Goal: Task Accomplishment & Management: Use online tool/utility

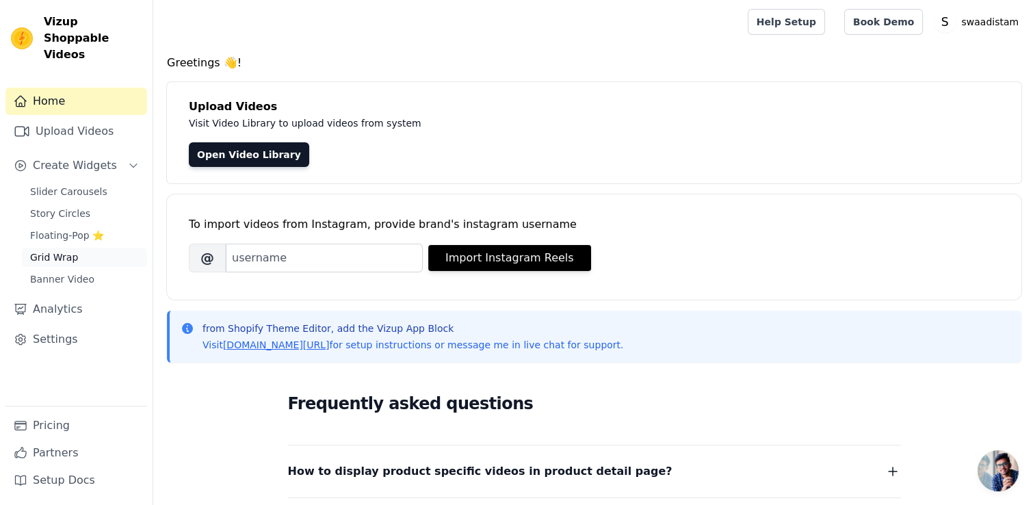
click at [47, 250] on span "Grid Wrap" at bounding box center [54, 257] width 48 height 14
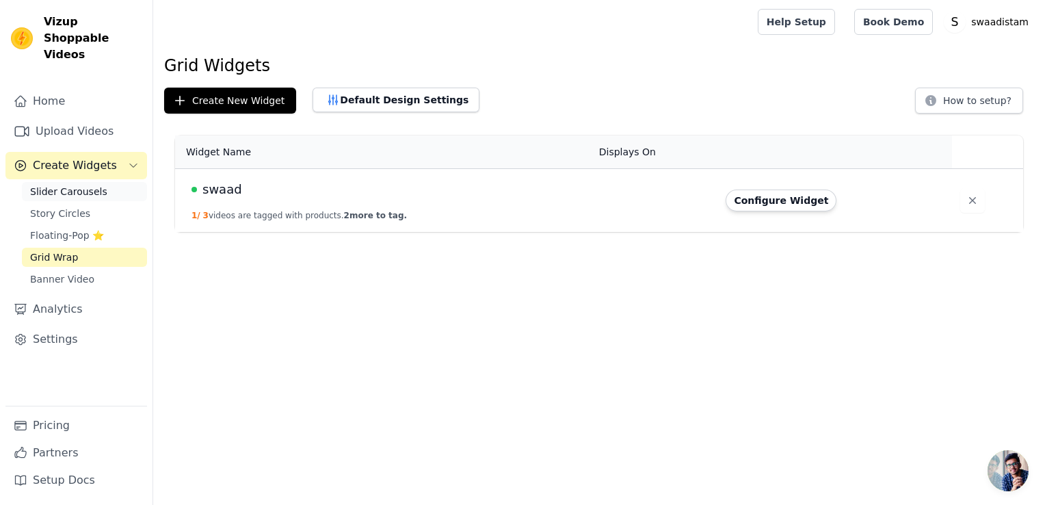
click at [75, 185] on span "Slider Carousels" at bounding box center [68, 192] width 77 height 14
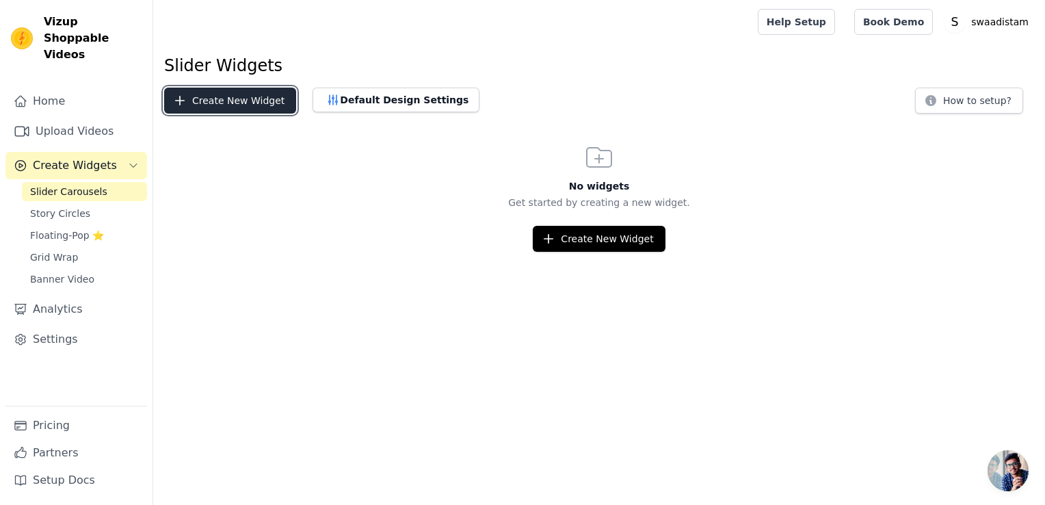
click at [236, 104] on button "Create New Widget" at bounding box center [230, 101] width 132 height 26
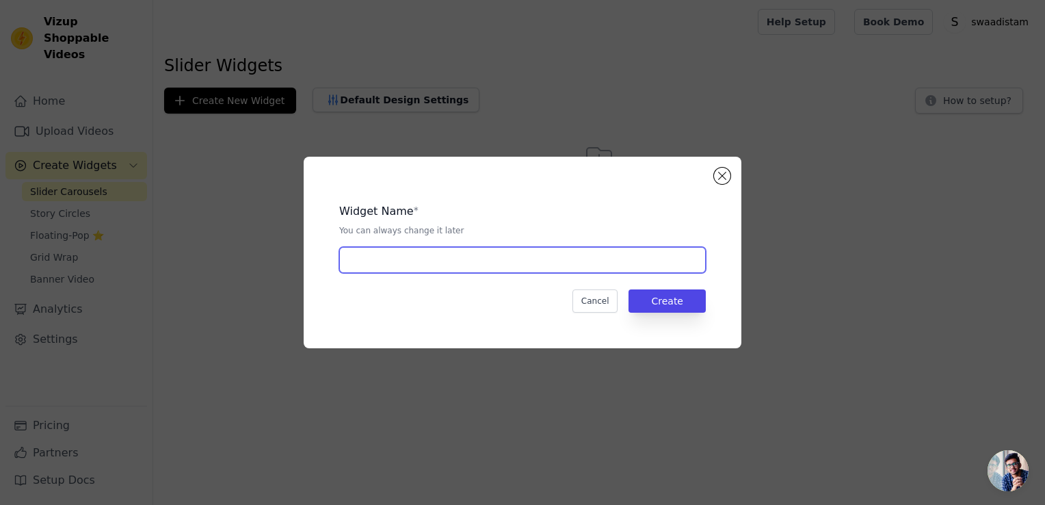
click at [419, 257] on input "text" at bounding box center [522, 260] width 367 height 26
type input "vv"
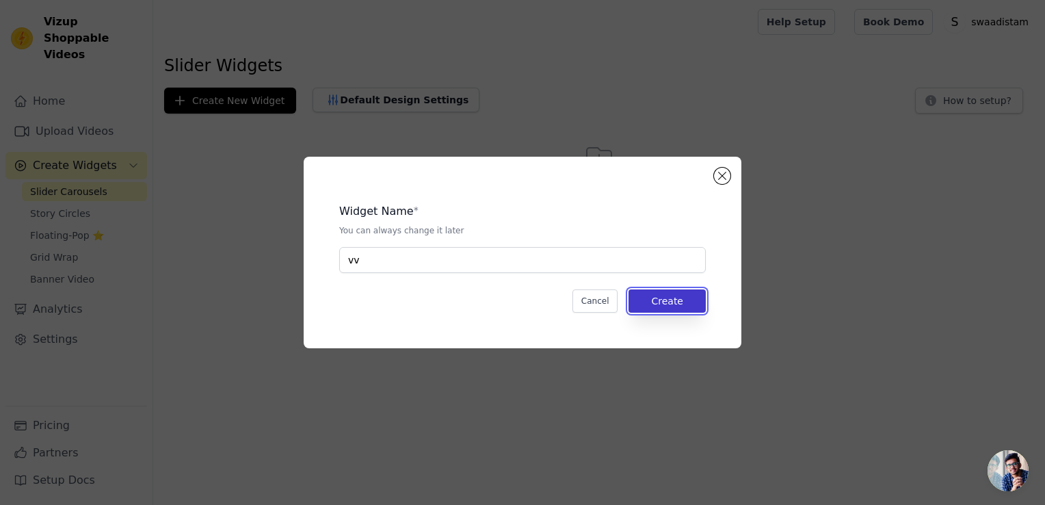
click at [681, 308] on button "Create" at bounding box center [667, 300] width 77 height 23
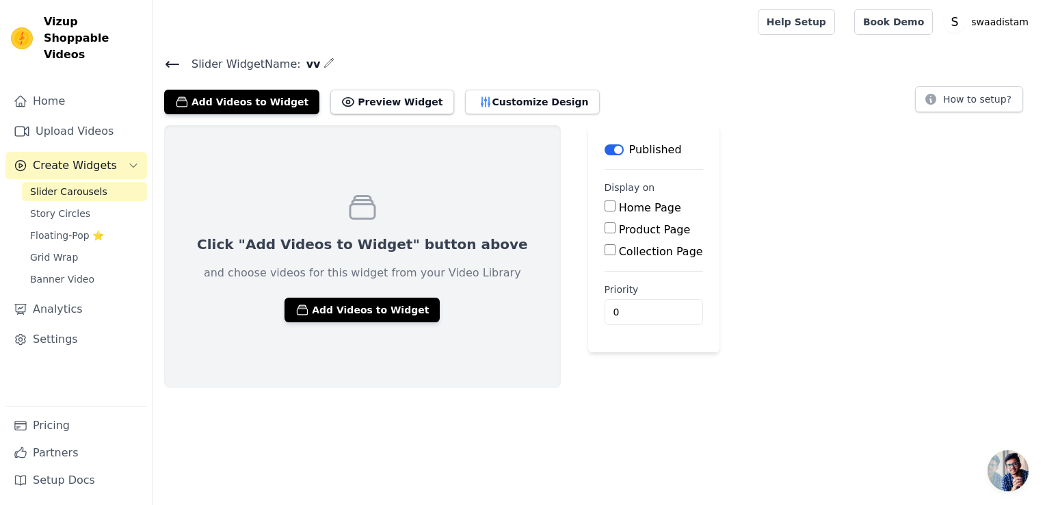
click at [605, 205] on input "Home Page" at bounding box center [610, 205] width 11 height 11
checkbox input "true"
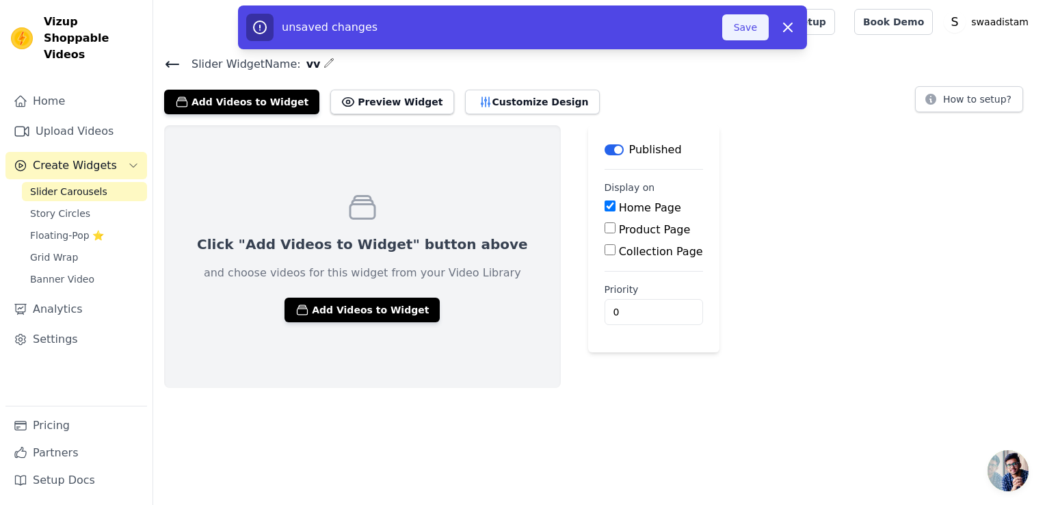
click at [743, 32] on button "Save" at bounding box center [745, 27] width 47 height 26
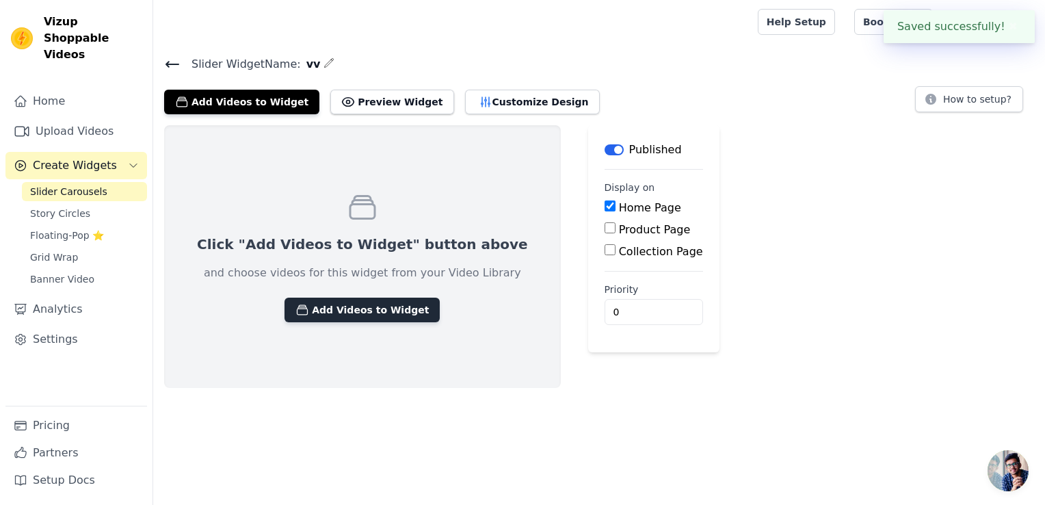
click at [341, 308] on button "Add Videos to Widget" at bounding box center [362, 310] width 155 height 25
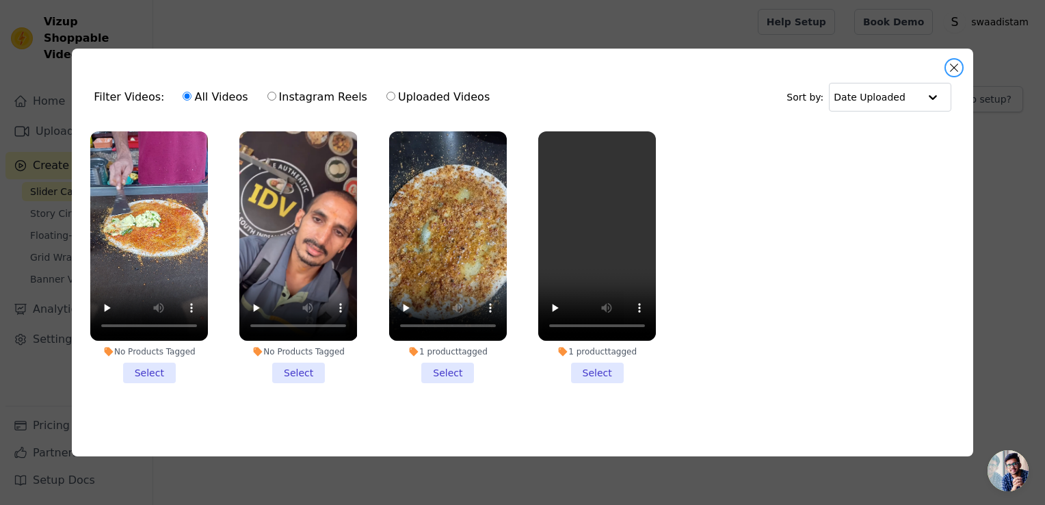
click at [950, 62] on button "Close modal" at bounding box center [954, 68] width 16 height 16
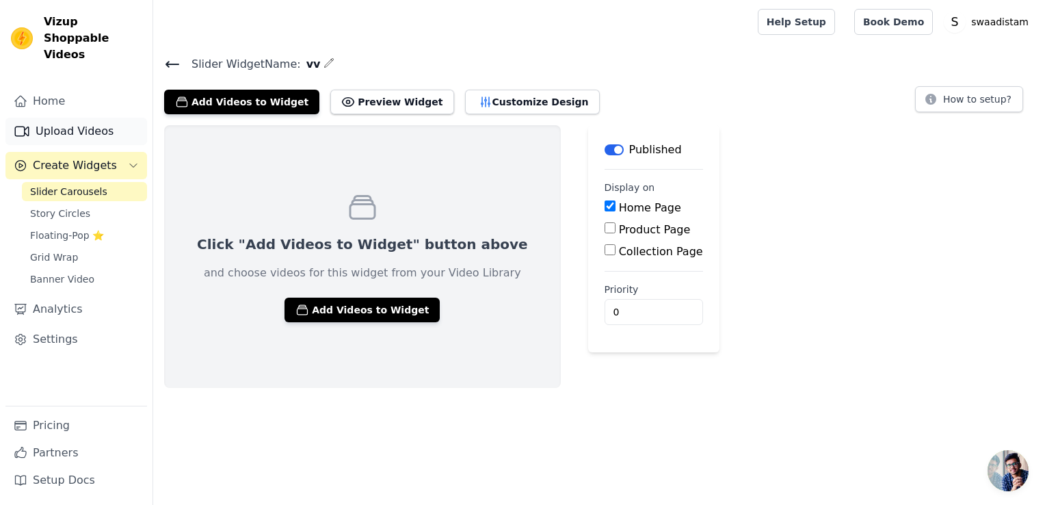
click at [96, 120] on link "Upload Videos" at bounding box center [76, 131] width 142 height 27
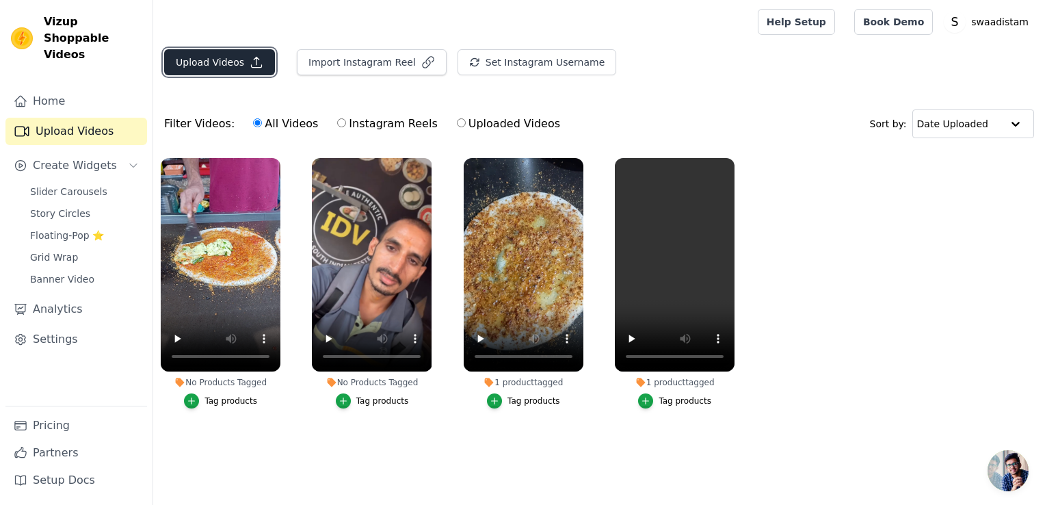
click at [219, 62] on button "Upload Videos" at bounding box center [219, 62] width 111 height 26
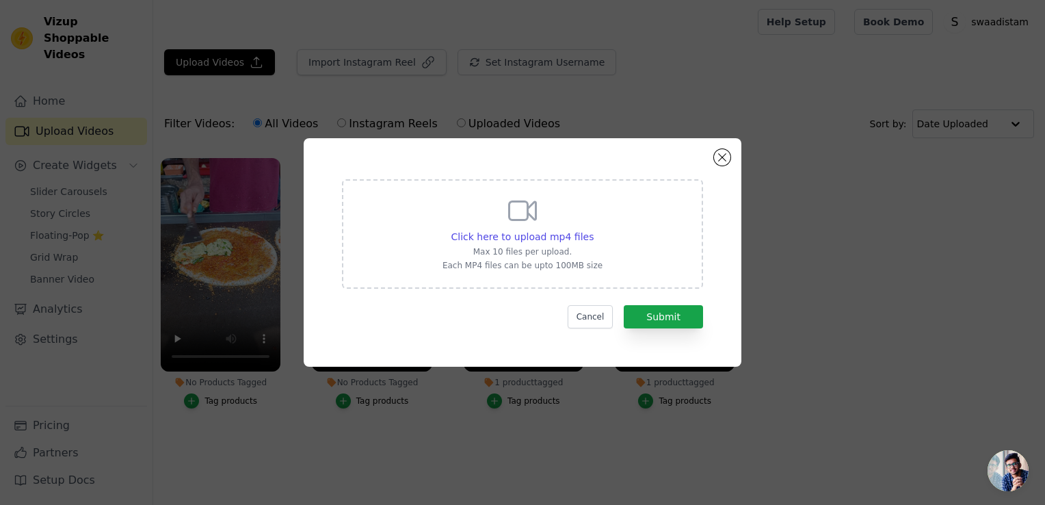
click at [547, 246] on div "Click here to upload mp4 files Max 10 files per upload. Each MP4 files can be u…" at bounding box center [523, 232] width 160 height 77
click at [593, 230] on input "Click here to upload mp4 files Max 10 files per upload. Each MP4 files can be u…" at bounding box center [593, 229] width 1 height 1
type input "C:\fakepath\InShot_20250915_121247735.mp4"
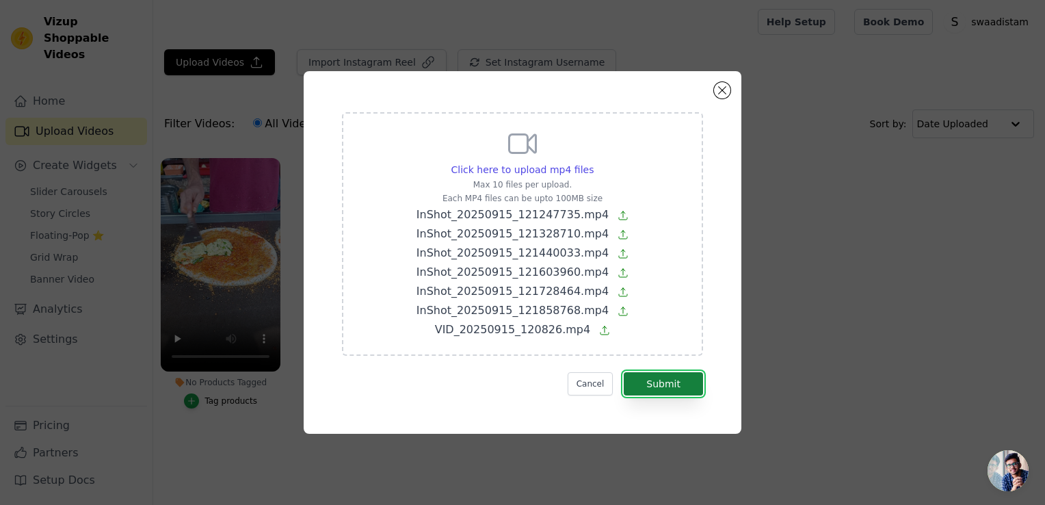
click at [664, 387] on button "Submit" at bounding box center [663, 383] width 79 height 23
click at [667, 384] on button "Submit" at bounding box center [663, 383] width 79 height 23
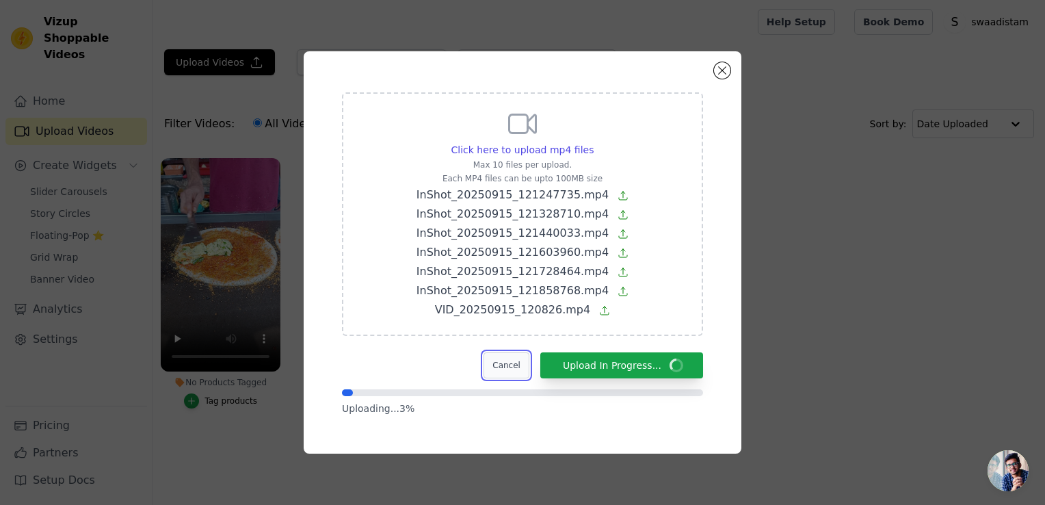
click at [524, 365] on button "Cancel" at bounding box center [507, 365] width 46 height 26
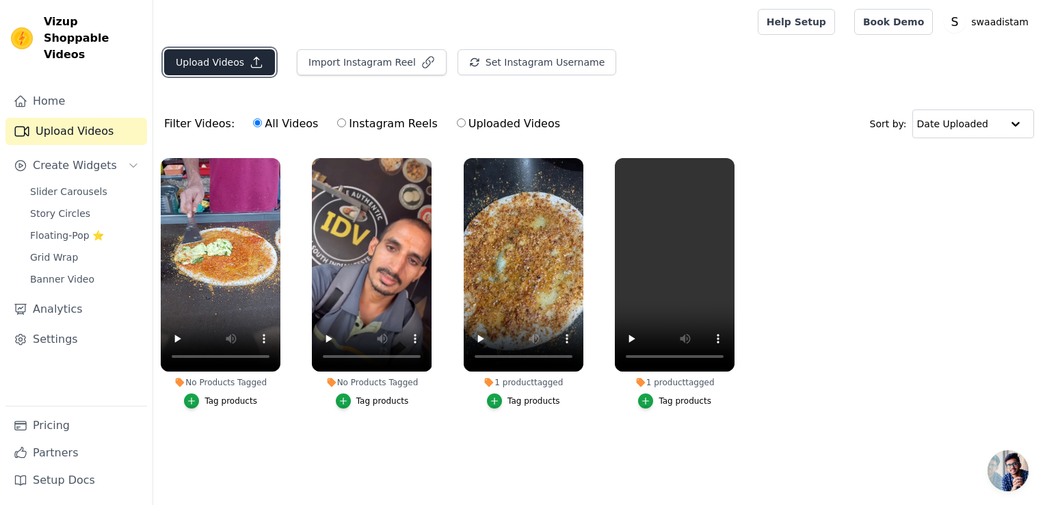
click at [215, 60] on button "Upload Videos" at bounding box center [219, 62] width 111 height 26
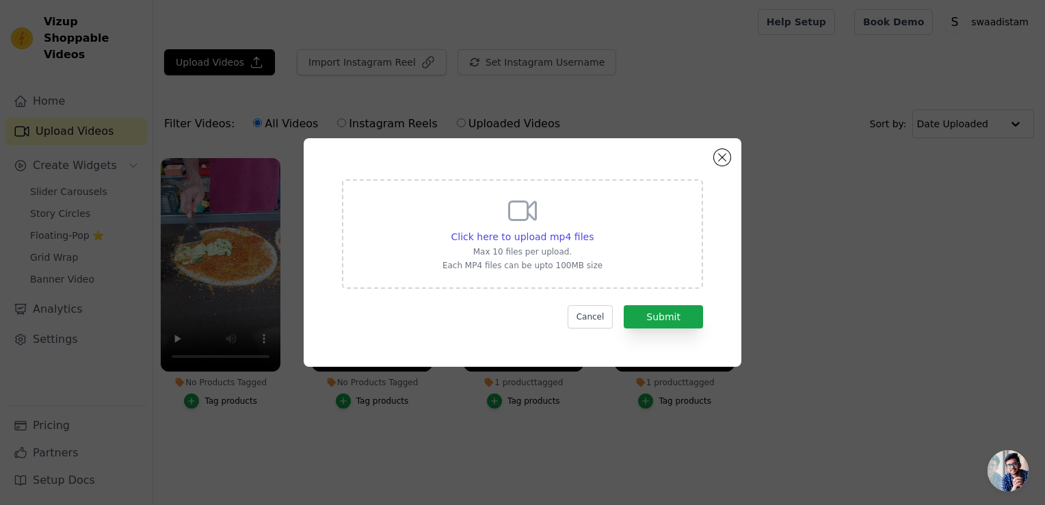
click at [514, 226] on icon at bounding box center [522, 210] width 33 height 33
click at [593, 229] on input "Click here to upload mp4 files Max 10 files per upload. Each MP4 files can be u…" at bounding box center [593, 229] width 1 height 1
type input "C:\fakepath\InShot_20250915_121247735.mp4"
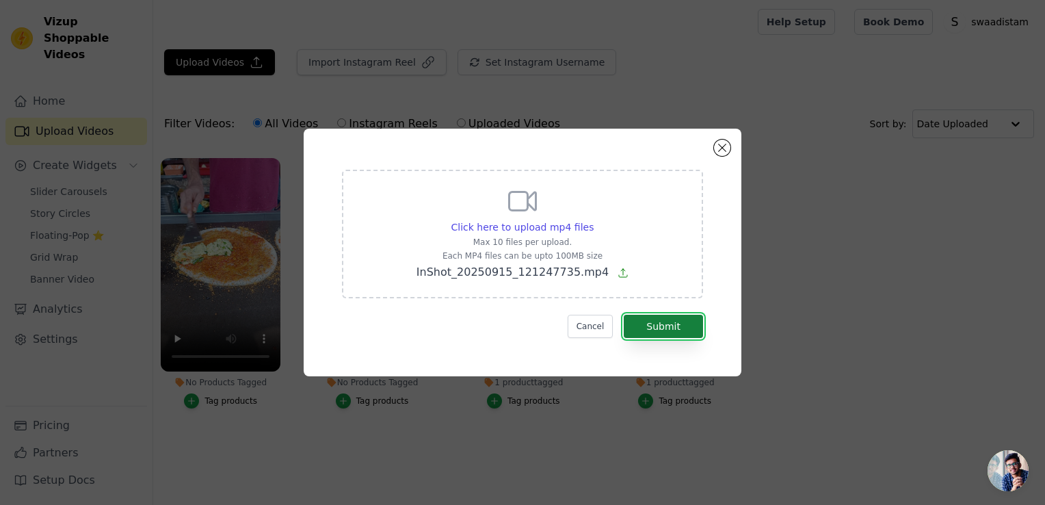
click at [643, 325] on button "Submit" at bounding box center [663, 326] width 79 height 23
click at [659, 324] on button "Submit" at bounding box center [663, 326] width 79 height 23
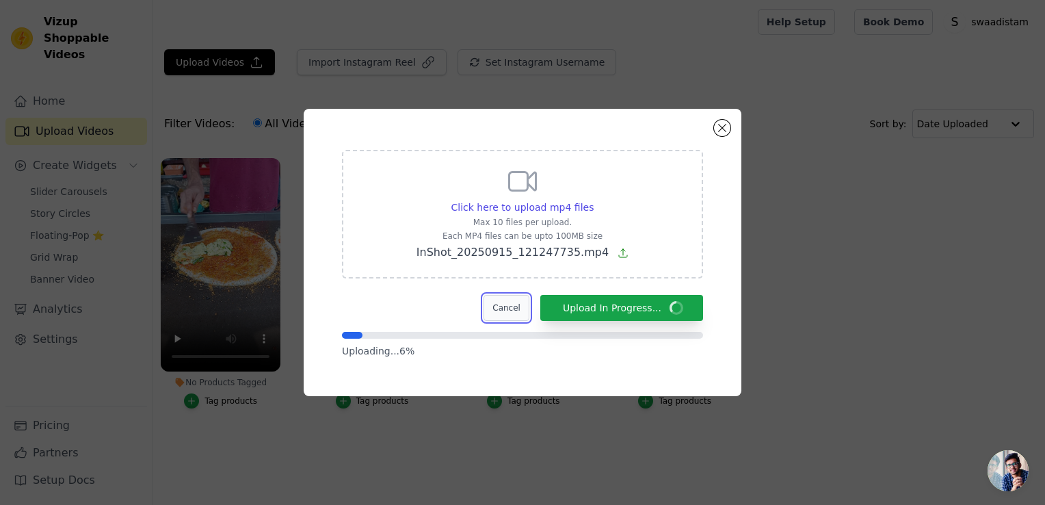
click at [525, 307] on button "Cancel" at bounding box center [507, 308] width 46 height 26
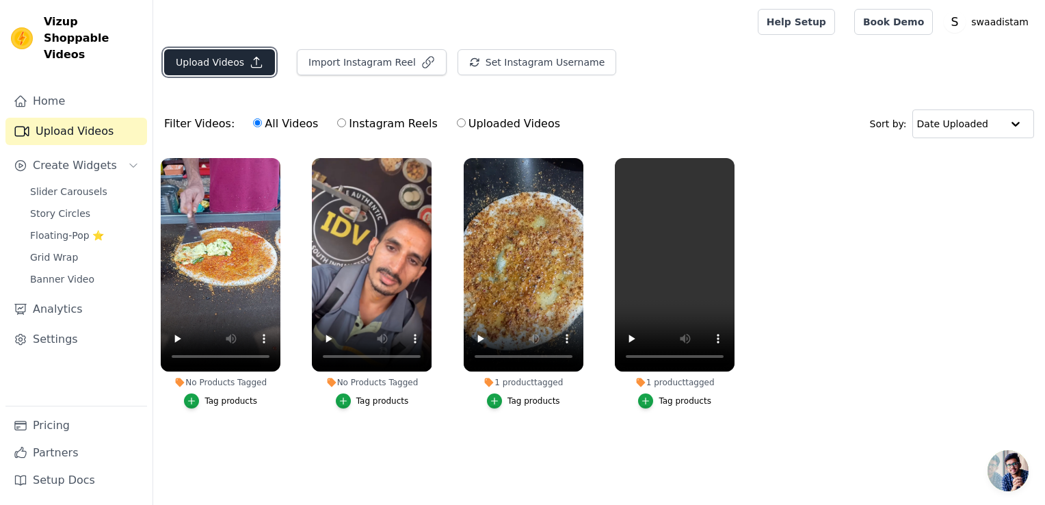
click at [240, 53] on button "Upload Videos" at bounding box center [219, 62] width 111 height 26
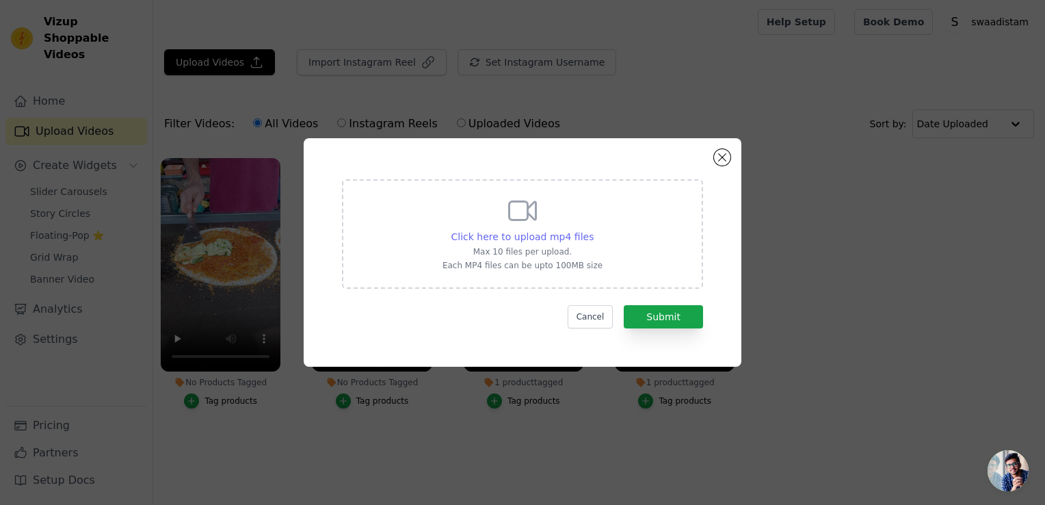
click at [534, 237] on span "Click here to upload mp4 files" at bounding box center [522, 236] width 143 height 11
click at [593, 230] on input "Click here to upload mp4 files Max 10 files per upload. Each MP4 files can be u…" at bounding box center [593, 229] width 1 height 1
type input "C:\fakepath\InShot_20250915_121247735.mp4"
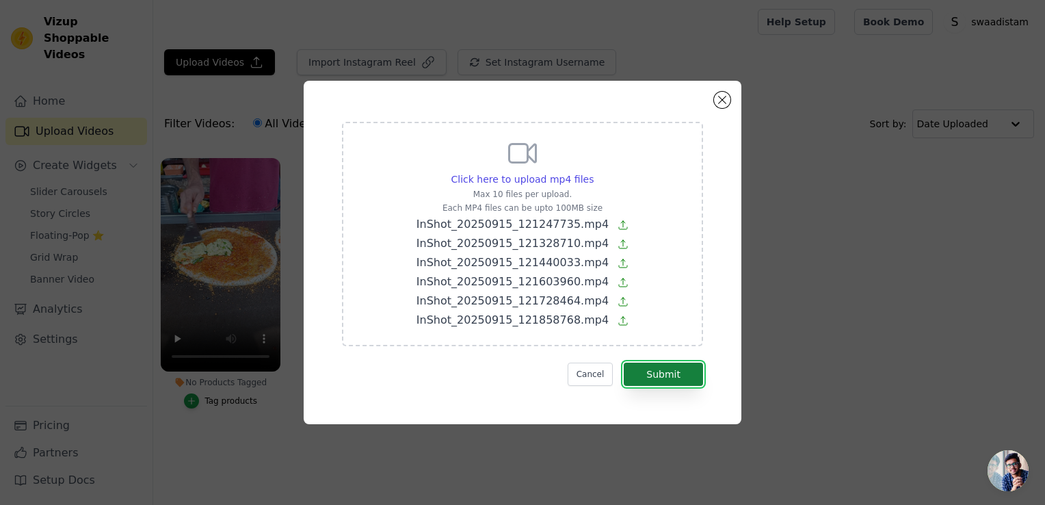
click at [646, 371] on button "Submit" at bounding box center [663, 374] width 79 height 23
click at [671, 373] on button "Submit" at bounding box center [663, 374] width 79 height 23
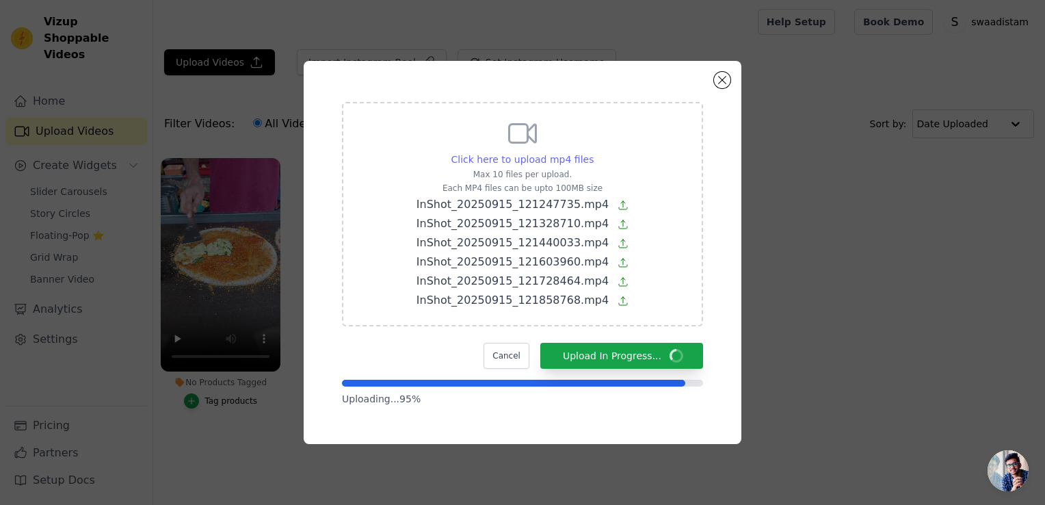
click at [553, 155] on span "Click here to upload mp4 files" at bounding box center [522, 159] width 143 height 11
click at [593, 153] on input "Click here to upload mp4 files Max 10 files per upload. Each MP4 files can be u…" at bounding box center [593, 152] width 1 height 1
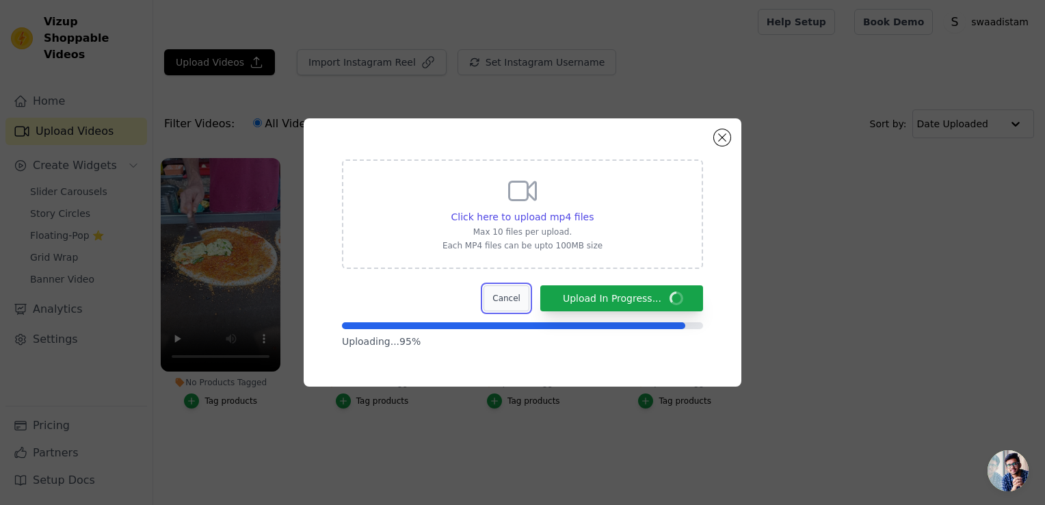
click at [523, 300] on button "Cancel" at bounding box center [507, 298] width 46 height 26
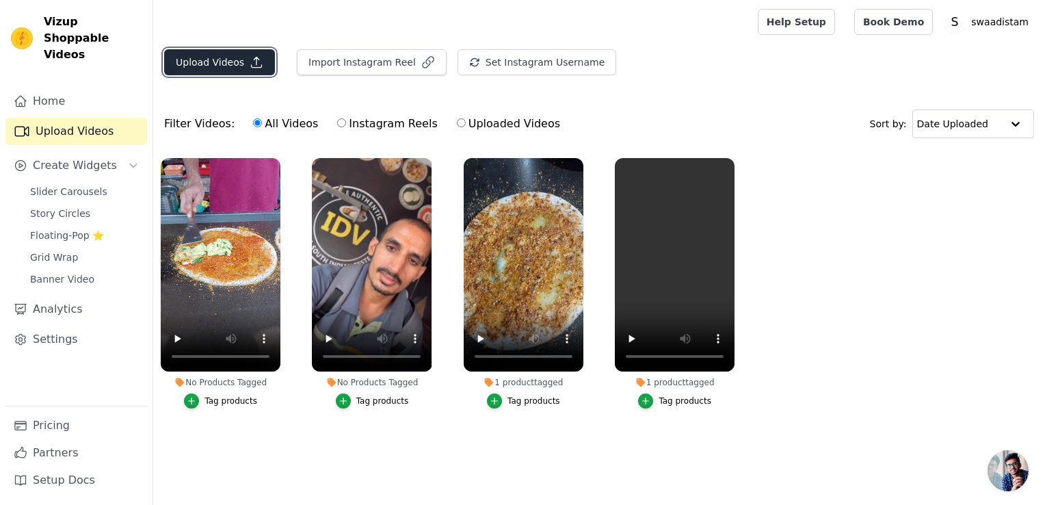
click at [227, 57] on button "Upload Videos" at bounding box center [219, 62] width 111 height 26
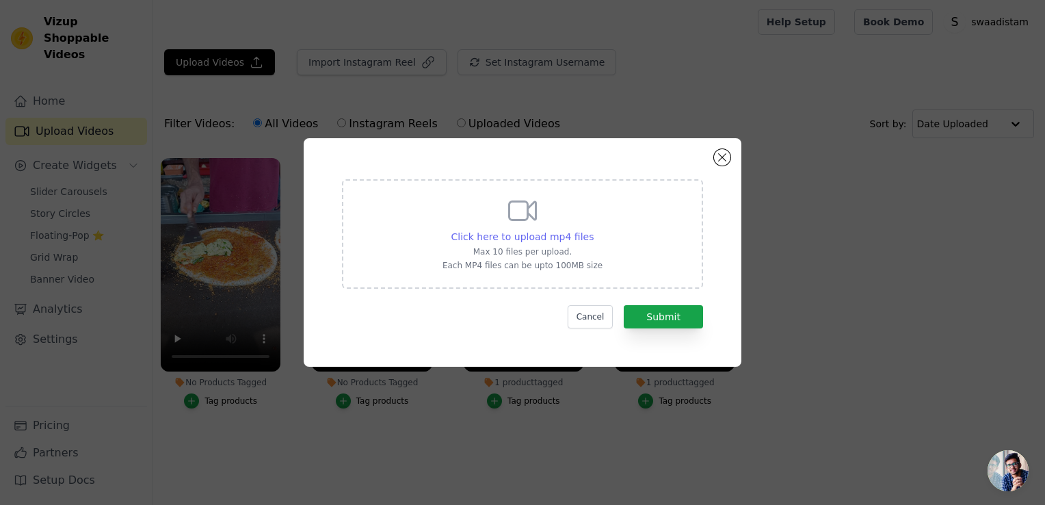
click at [531, 237] on span "Click here to upload mp4 files" at bounding box center [522, 236] width 143 height 11
click at [593, 230] on input "Click here to upload mp4 files Max 10 files per upload. Each MP4 files can be u…" at bounding box center [593, 229] width 1 height 1
type input "C:\fakepath\InShot_20250915_121858768.mp4"
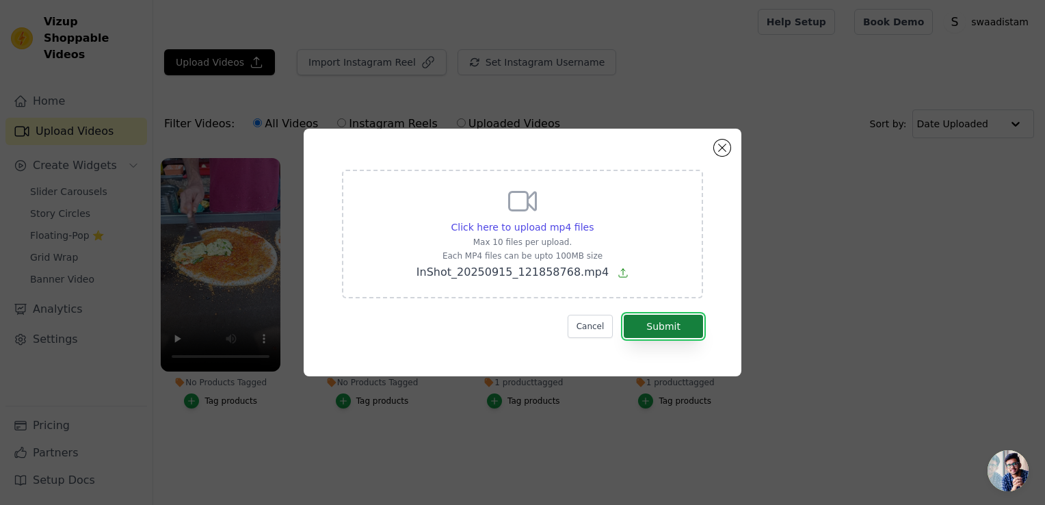
click at [651, 324] on button "Submit" at bounding box center [663, 326] width 79 height 23
click at [659, 332] on button "Submit" at bounding box center [663, 326] width 79 height 23
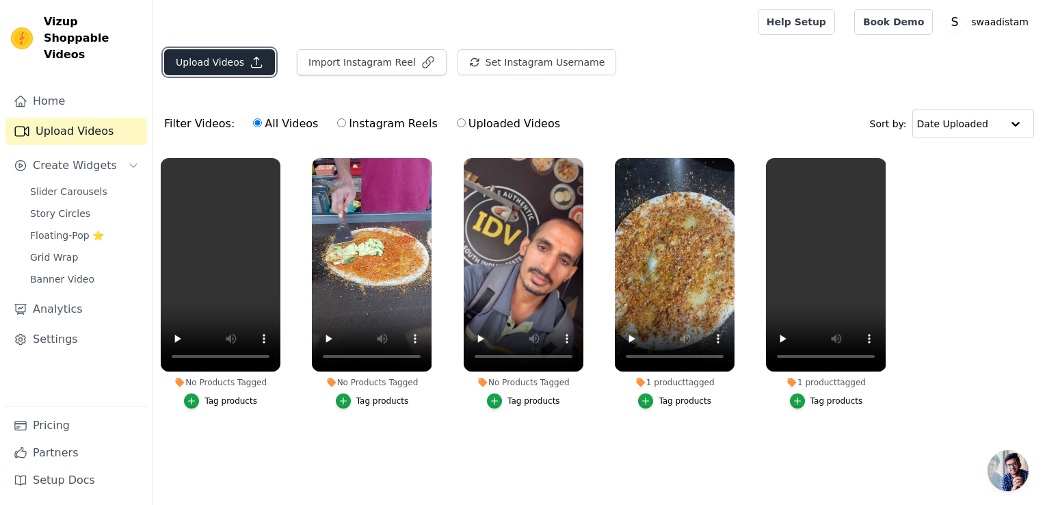
click at [233, 66] on button "Upload Videos" at bounding box center [219, 62] width 111 height 26
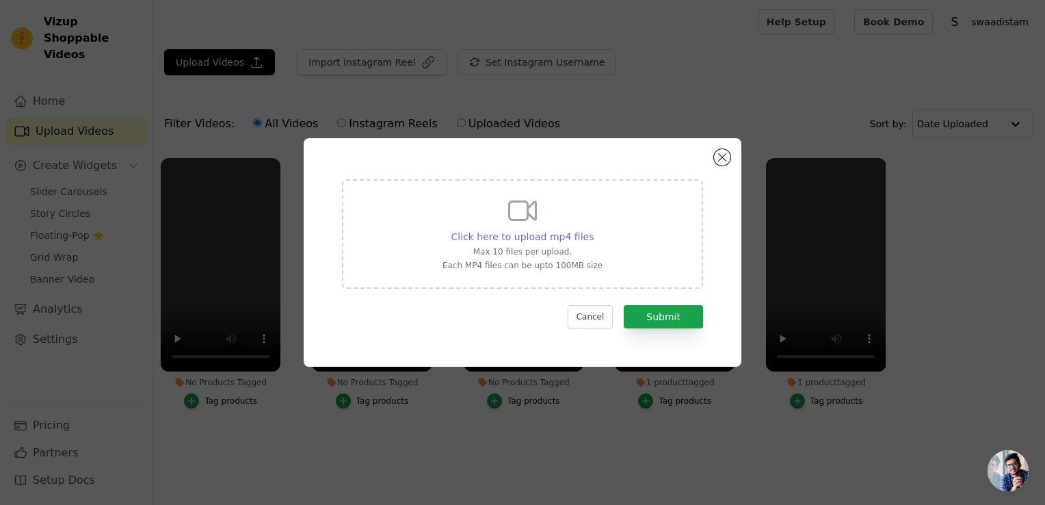
click at [536, 235] on span "Click here to upload mp4 files" at bounding box center [522, 236] width 143 height 11
click at [593, 230] on input "Click here to upload mp4 files Max 10 files per upload. Each MP4 files can be u…" at bounding box center [593, 229] width 1 height 1
type input "C:\fakepath\InShot_20250915_121440033.mp4"
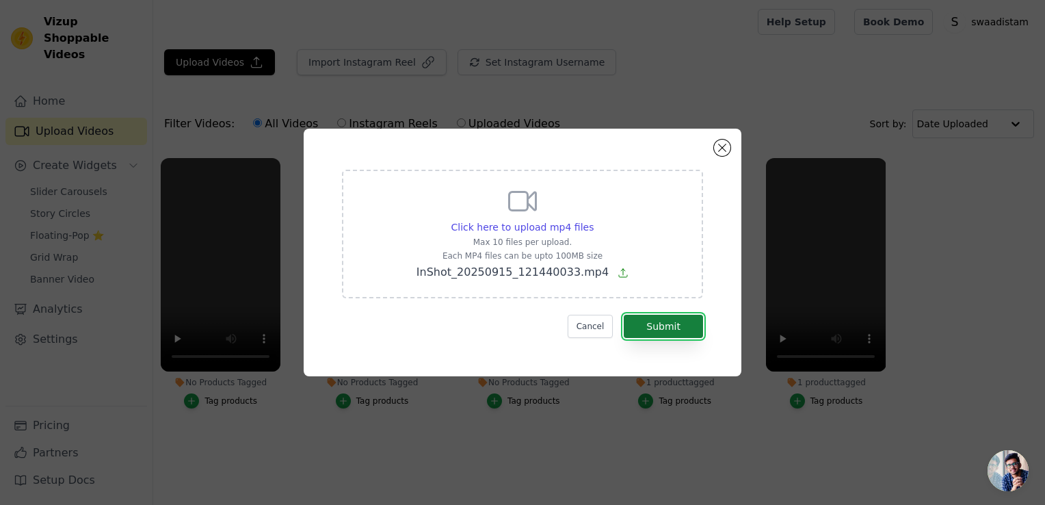
click at [646, 325] on button "Submit" at bounding box center [663, 326] width 79 height 23
click at [658, 322] on button "Submit" at bounding box center [663, 326] width 79 height 23
click at [618, 276] on icon at bounding box center [623, 272] width 11 height 11
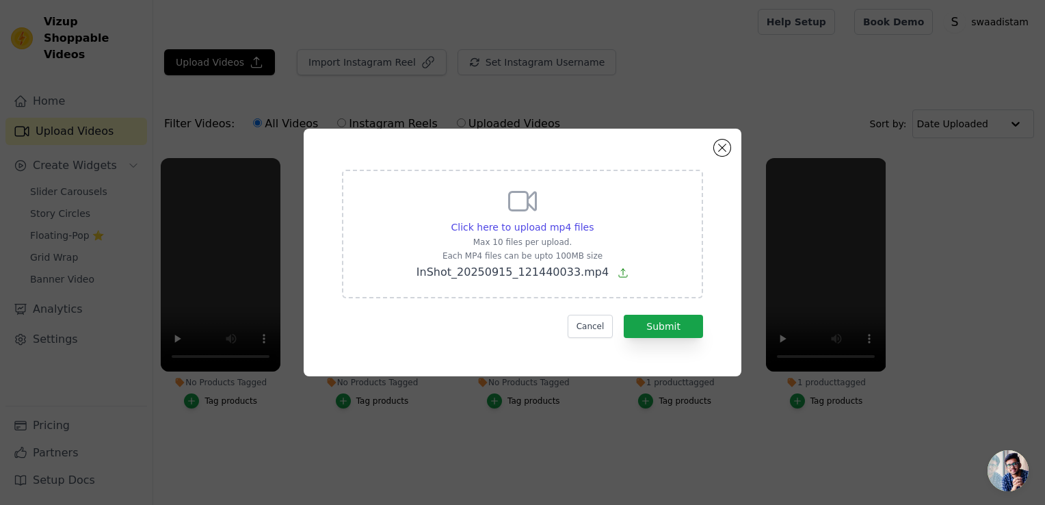
click at [594, 220] on input "Click here to upload mp4 files Max 10 files per upload. Each MP4 files can be u…" at bounding box center [593, 220] width 1 height 1
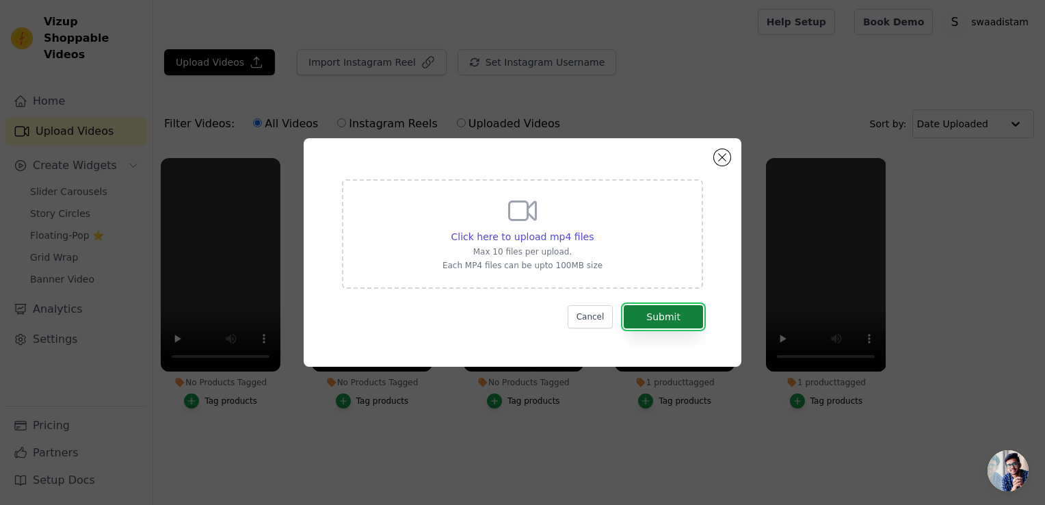
click at [662, 319] on button "Submit" at bounding box center [663, 316] width 79 height 23
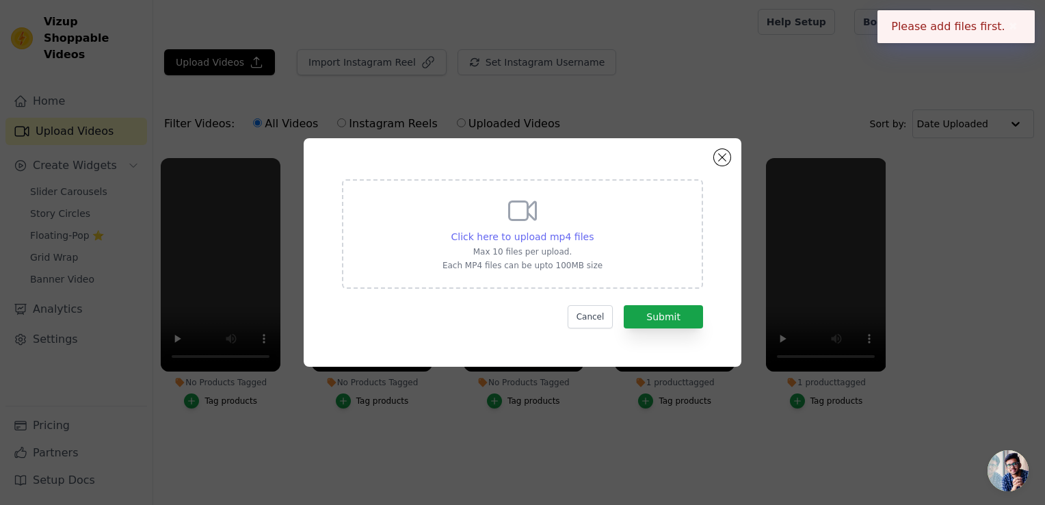
click at [534, 235] on span "Click here to upload mp4 files" at bounding box center [522, 236] width 143 height 11
click at [593, 230] on input "Click here to upload mp4 files Max 10 files per upload. Each MP4 files can be u…" at bounding box center [593, 229] width 1 height 1
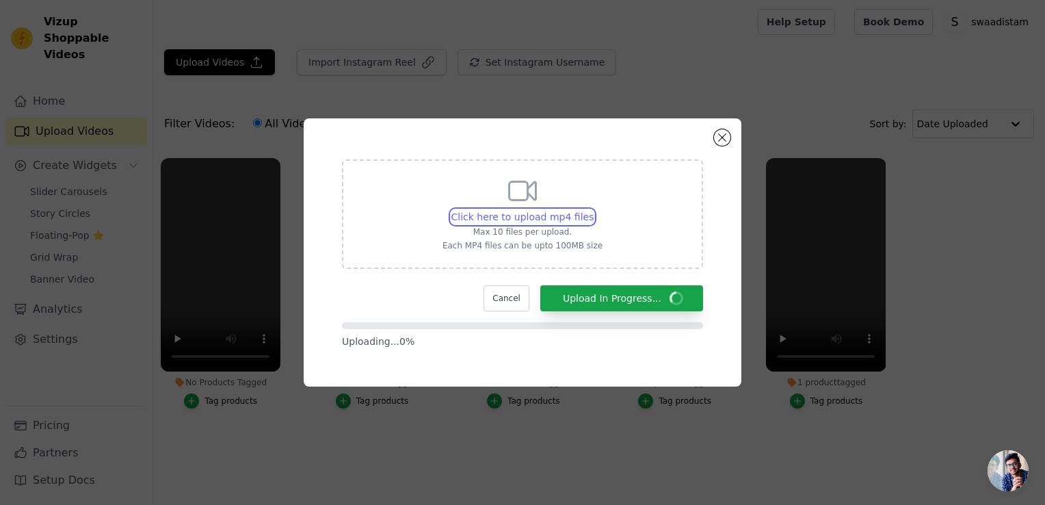
type input "C:\fakepath\InShot_20250915_121247735.mp4"
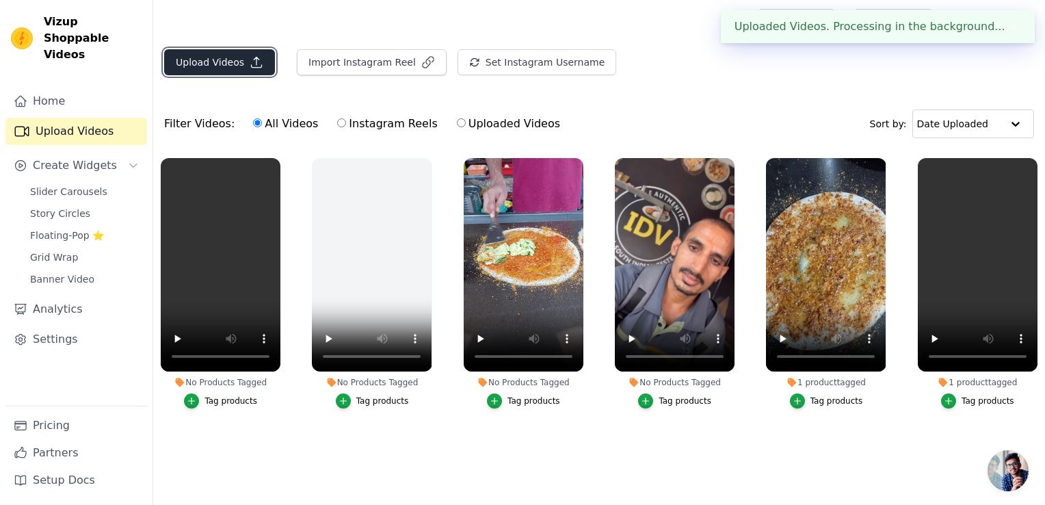
click at [253, 60] on icon "button" at bounding box center [257, 62] width 14 height 14
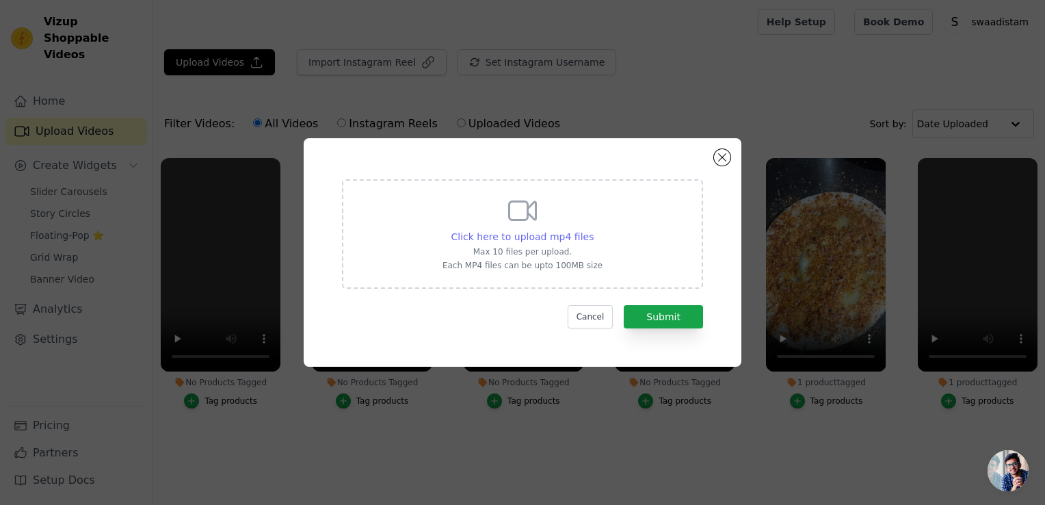
click at [545, 237] on span "Click here to upload mp4 files" at bounding box center [522, 236] width 143 height 11
click at [593, 230] on input "Click here to upload mp4 files Max 10 files per upload. Each MP4 files can be u…" at bounding box center [593, 229] width 1 height 1
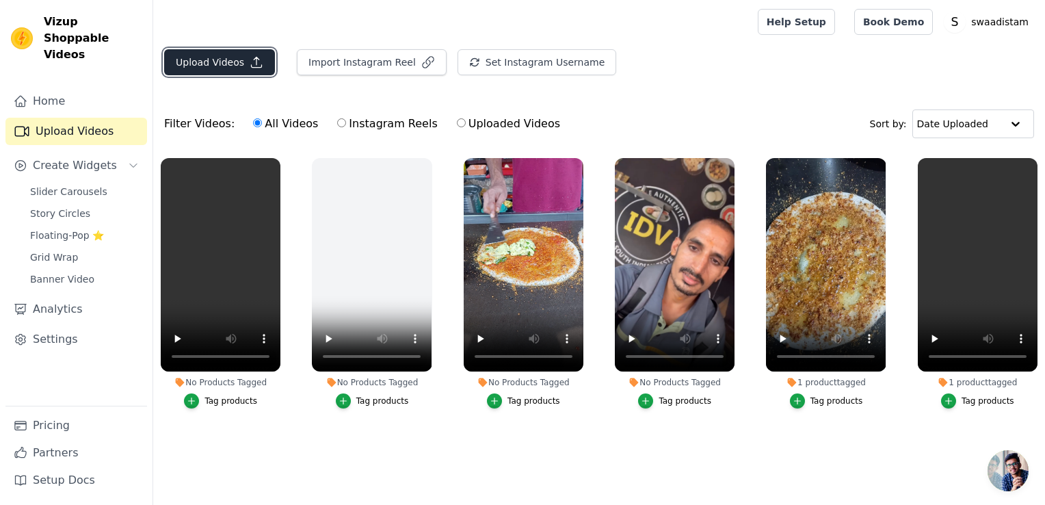
click at [235, 62] on button "Upload Videos" at bounding box center [219, 62] width 111 height 26
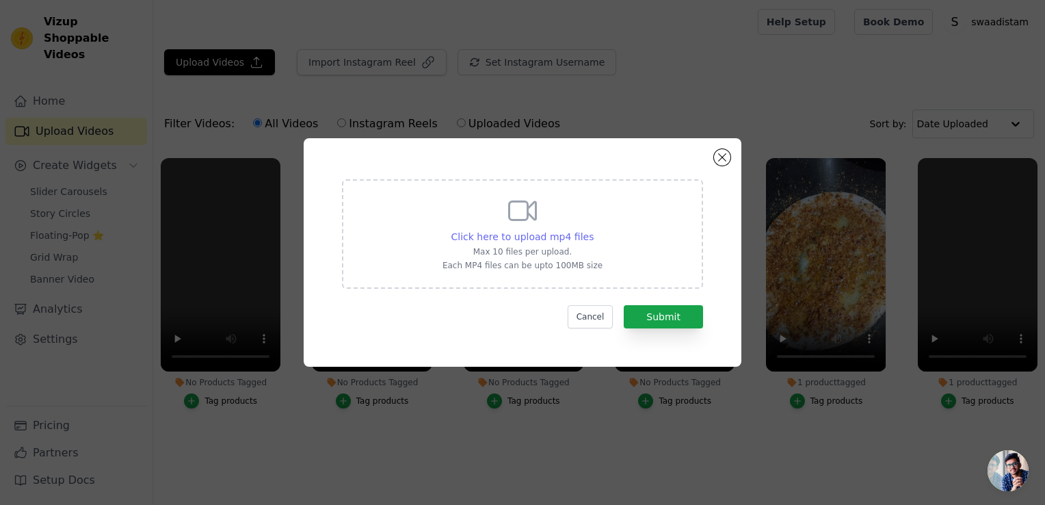
click at [509, 238] on span "Click here to upload mp4 files" at bounding box center [522, 236] width 143 height 11
click at [593, 230] on input "Click here to upload mp4 files Max 10 files per upload. Each MP4 files can be u…" at bounding box center [593, 229] width 1 height 1
type input "C:\fakepath\InShot_20250915_121440033.mp4"
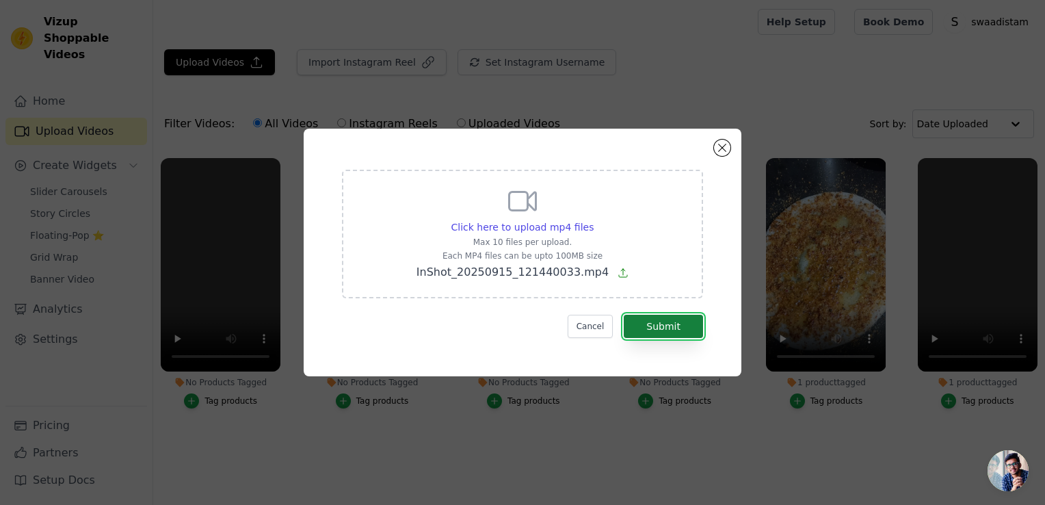
click at [654, 328] on button "Submit" at bounding box center [663, 326] width 79 height 23
click at [651, 328] on button "Submit" at bounding box center [663, 326] width 79 height 23
click at [591, 395] on div "Click here to upload mp4 files Max 10 files per upload. Each MP4 files can be u…" at bounding box center [523, 252] width 1002 height 291
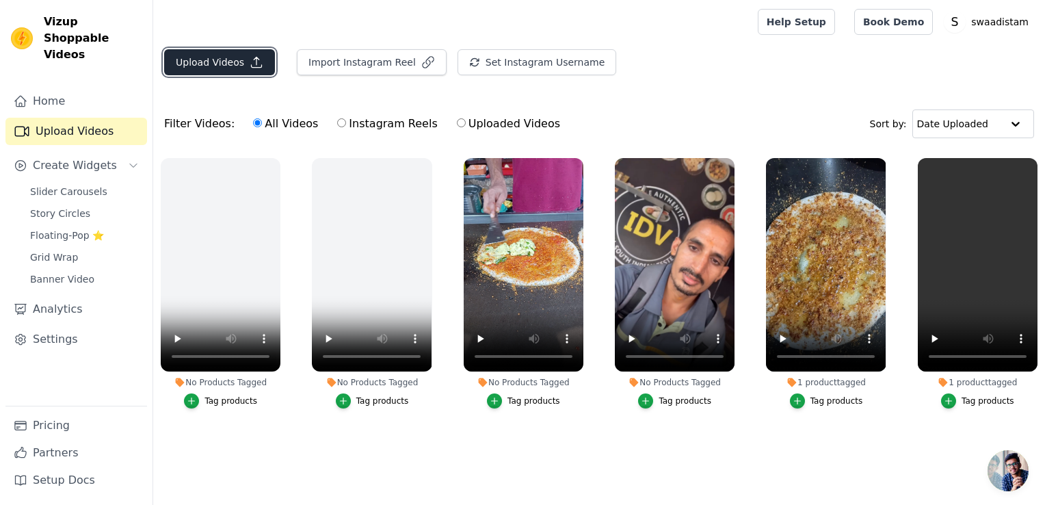
click at [243, 59] on button "Upload Videos" at bounding box center [219, 62] width 111 height 26
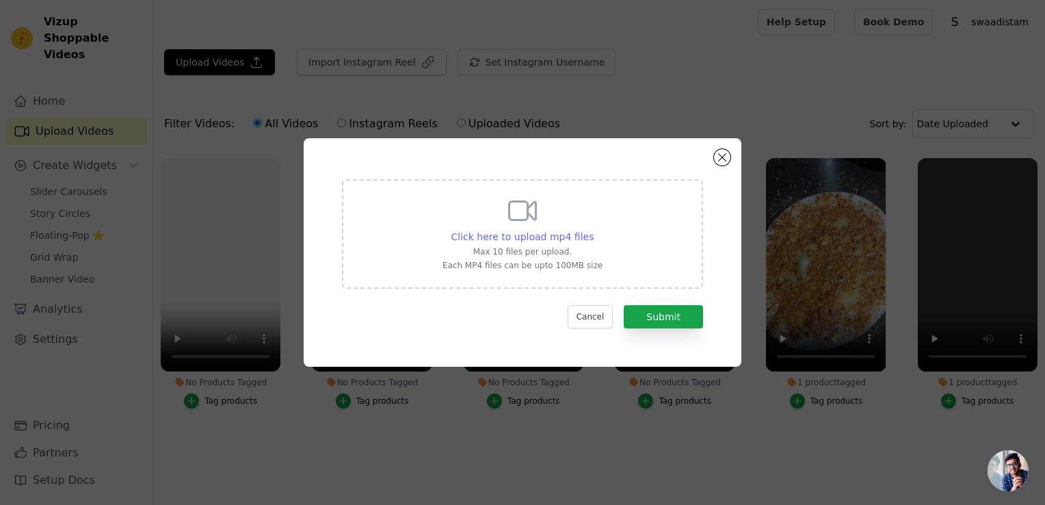
click at [555, 242] on span "Click here to upload mp4 files" at bounding box center [522, 236] width 143 height 11
click at [593, 230] on input "Click here to upload mp4 files Max 10 files per upload. Each MP4 files can be u…" at bounding box center [593, 229] width 1 height 1
type input "C:\fakepath\InShot_20250915_121728464.mp4"
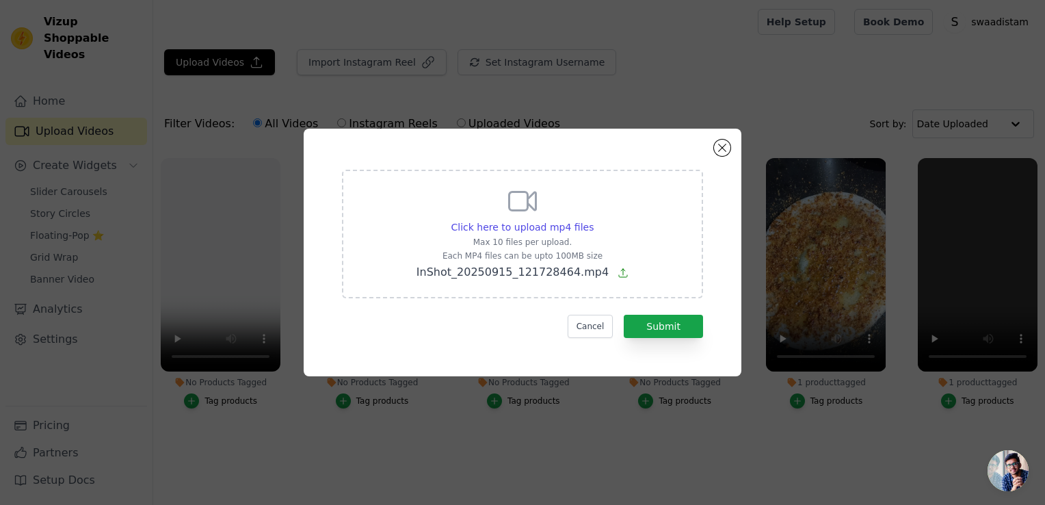
click at [618, 278] on icon at bounding box center [623, 272] width 11 height 11
click at [594, 220] on input "Click here to upload mp4 files Max 10 files per upload. Each MP4 files can be u…" at bounding box center [593, 220] width 1 height 1
click at [659, 328] on button "Submit" at bounding box center [663, 326] width 79 height 23
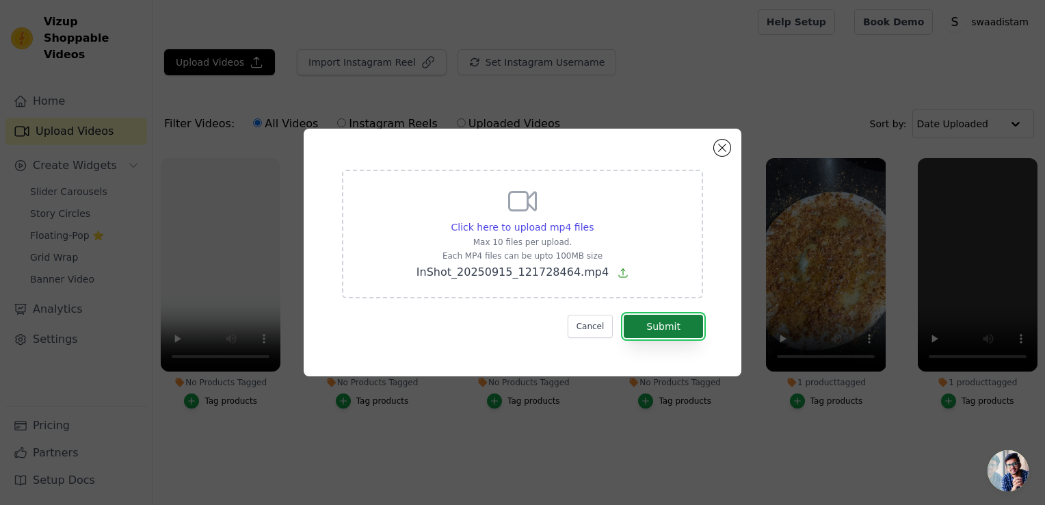
click at [662, 327] on button "Submit" at bounding box center [663, 326] width 79 height 23
click at [670, 317] on button "Submit" at bounding box center [663, 326] width 79 height 23
click at [658, 327] on button "Submit" at bounding box center [663, 326] width 79 height 23
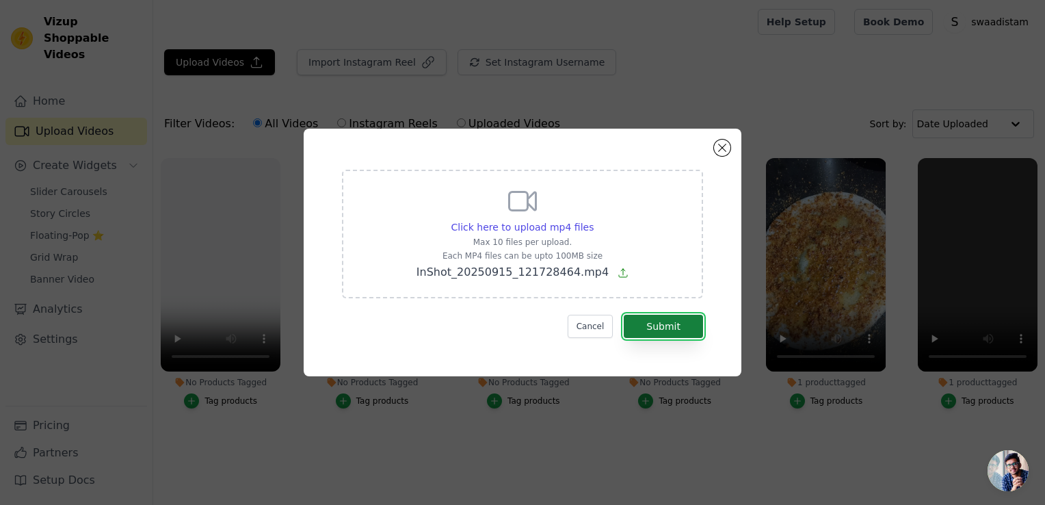
click at [658, 327] on button "Submit" at bounding box center [663, 326] width 79 height 23
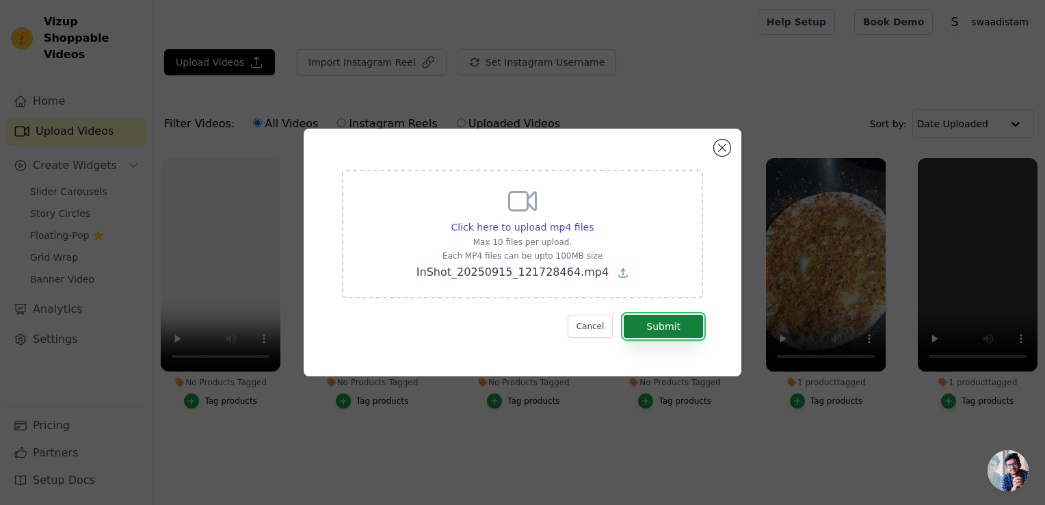
click at [658, 327] on button "Submit" at bounding box center [663, 326] width 79 height 23
click at [606, 332] on button "Cancel" at bounding box center [591, 326] width 46 height 23
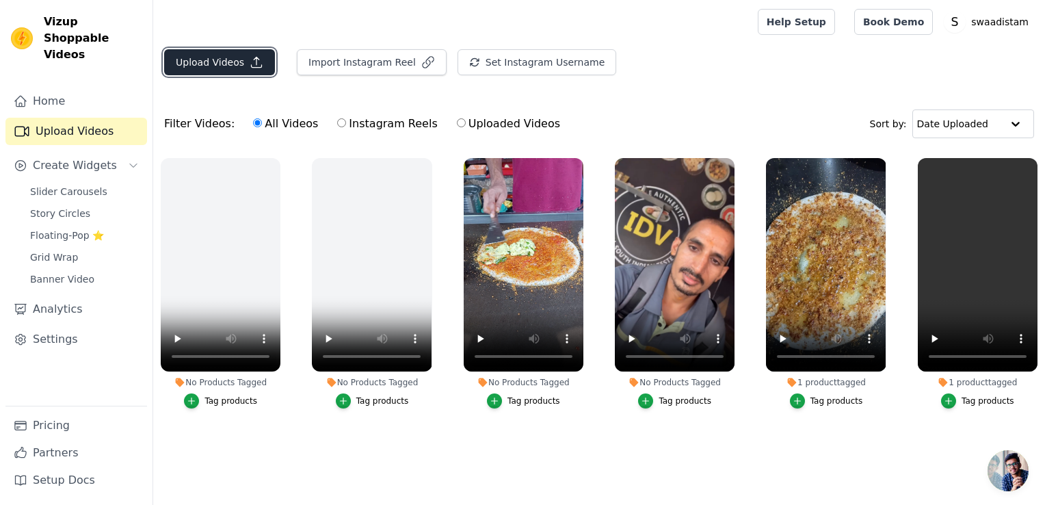
click at [243, 55] on button "Upload Videos" at bounding box center [219, 62] width 111 height 26
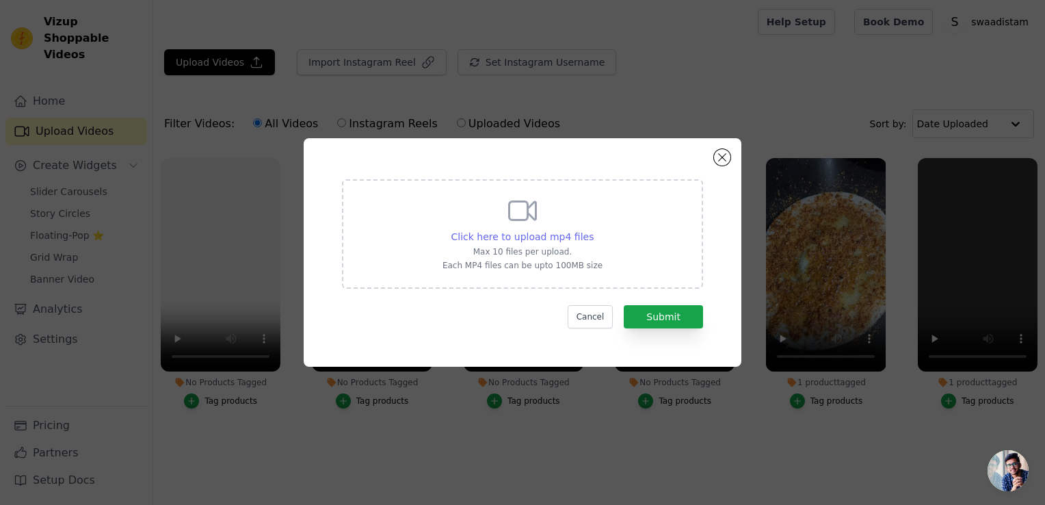
click at [539, 235] on span "Click here to upload mp4 files" at bounding box center [522, 236] width 143 height 11
click at [593, 230] on input "Click here to upload mp4 files Max 10 files per upload. Each MP4 files can be u…" at bounding box center [593, 229] width 1 height 1
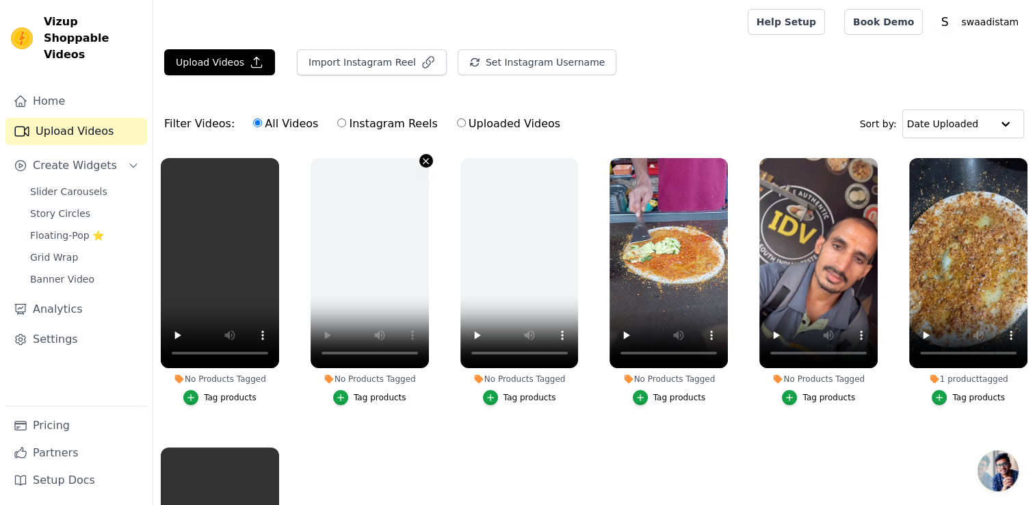
click at [424, 159] on icon "button" at bounding box center [425, 160] width 5 height 5
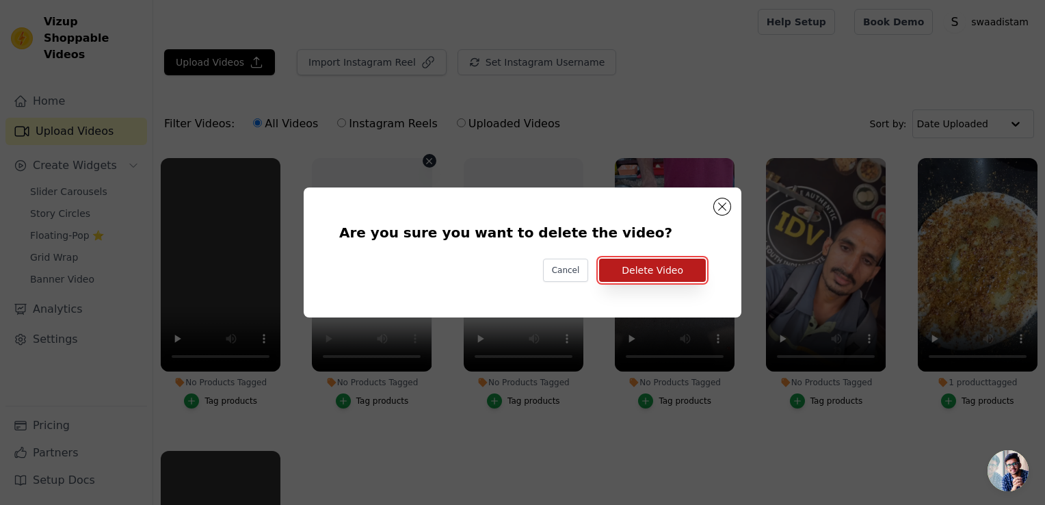
click at [642, 270] on button "Delete Video" at bounding box center [652, 270] width 107 height 23
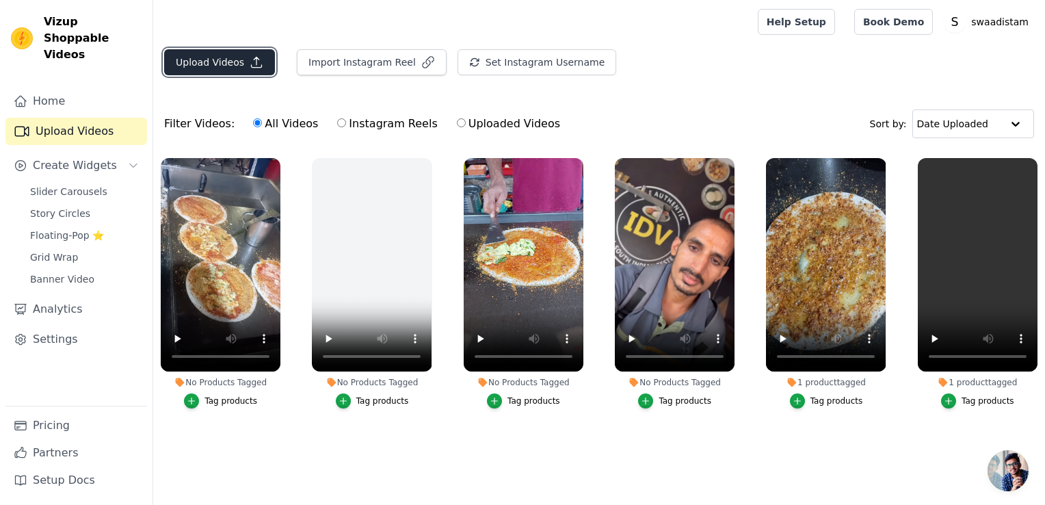
click at [233, 53] on button "Upload Videos" at bounding box center [219, 62] width 111 height 26
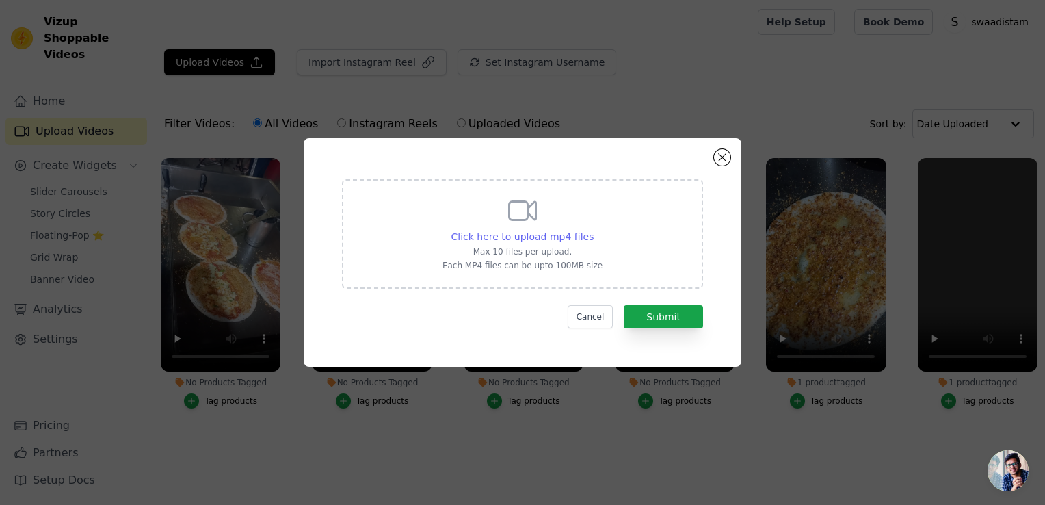
click at [549, 234] on span "Click here to upload mp4 files" at bounding box center [522, 236] width 143 height 11
click at [593, 230] on input "Click here to upload mp4 files Max 10 files per upload. Each MP4 files can be u…" at bounding box center [593, 229] width 1 height 1
type input "C:\fakepath\InShot_20250915_121603960.mp4"
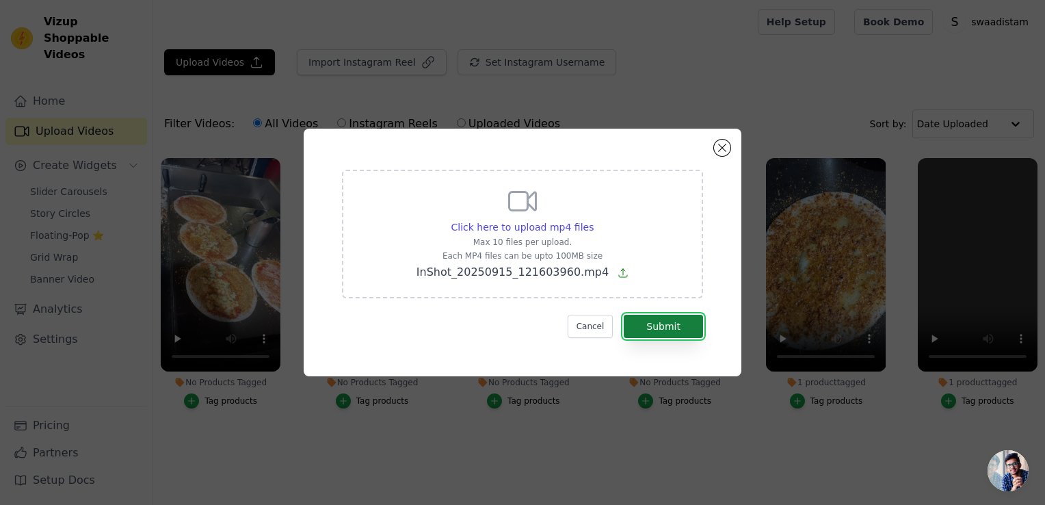
click at [662, 332] on button "Submit" at bounding box center [663, 326] width 79 height 23
click at [662, 330] on button "Submit" at bounding box center [663, 326] width 79 height 23
click at [662, 327] on button "Submit" at bounding box center [663, 326] width 79 height 23
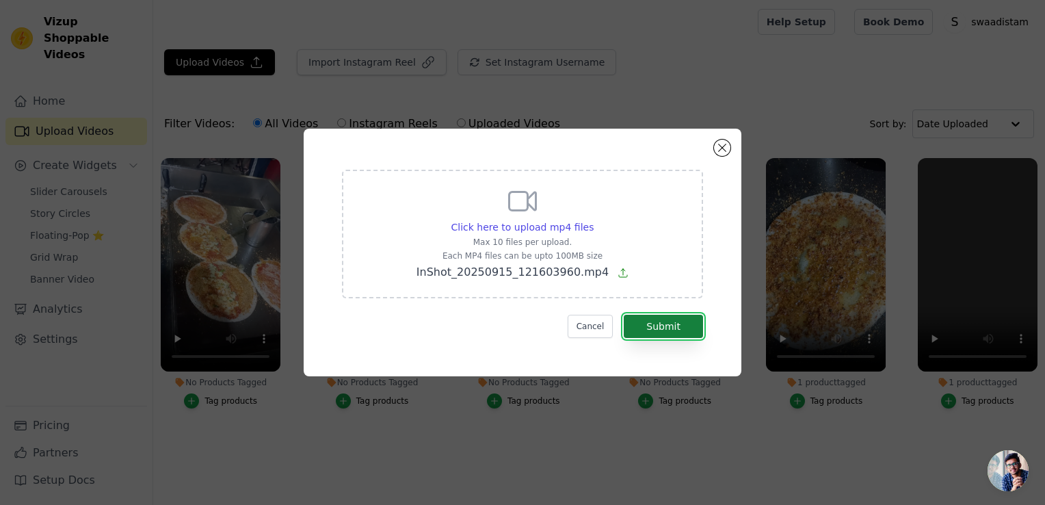
click at [666, 330] on button "Submit" at bounding box center [663, 326] width 79 height 23
click at [665, 328] on button "Submit" at bounding box center [663, 326] width 79 height 23
click at [665, 327] on button "Submit" at bounding box center [663, 326] width 79 height 23
click at [668, 321] on button "Submit" at bounding box center [663, 326] width 79 height 23
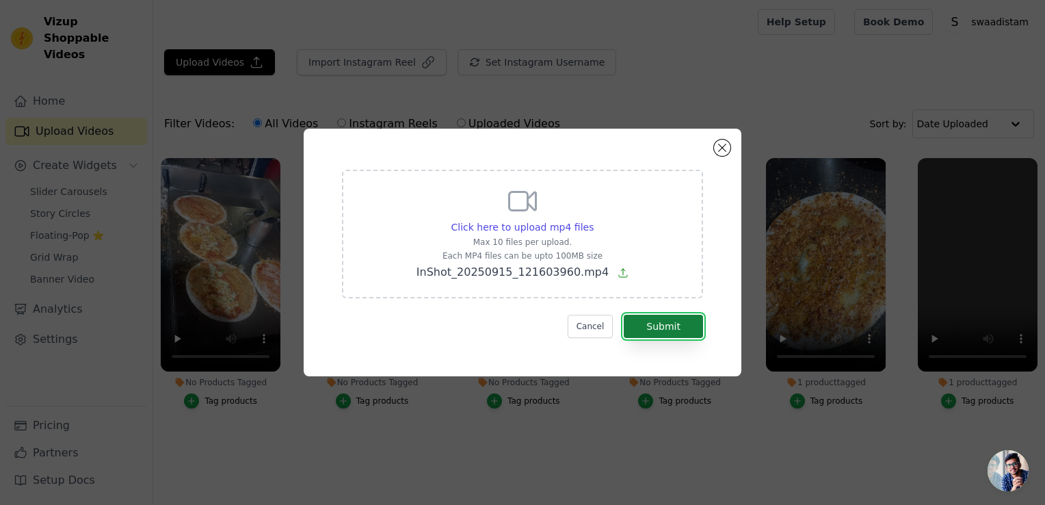
click at [653, 323] on button "Submit" at bounding box center [663, 326] width 79 height 23
click at [679, 326] on button "Submit" at bounding box center [663, 326] width 79 height 23
click at [675, 327] on button "Submit" at bounding box center [663, 326] width 79 height 23
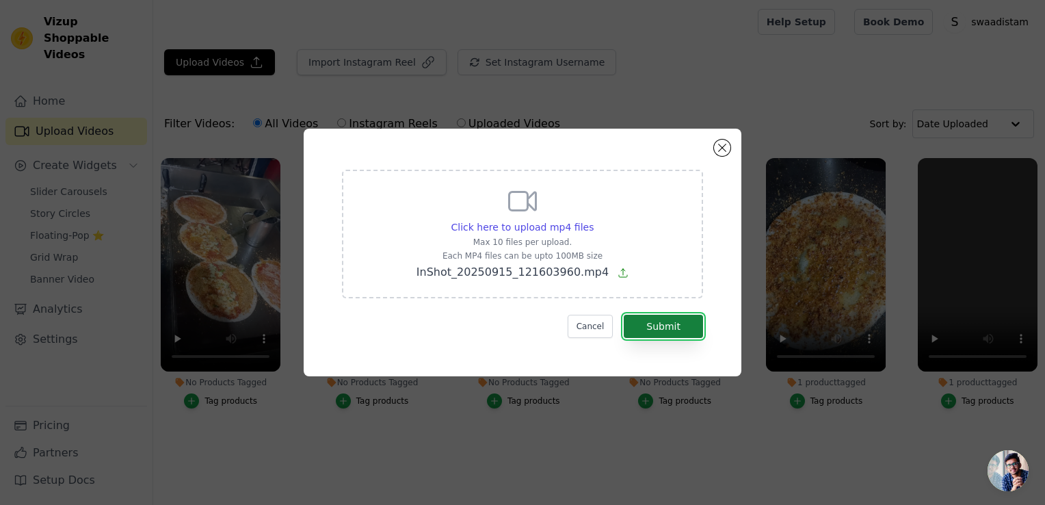
click at [675, 327] on button "Submit" at bounding box center [663, 326] width 79 height 23
click at [723, 153] on button "Close modal" at bounding box center [722, 148] width 16 height 16
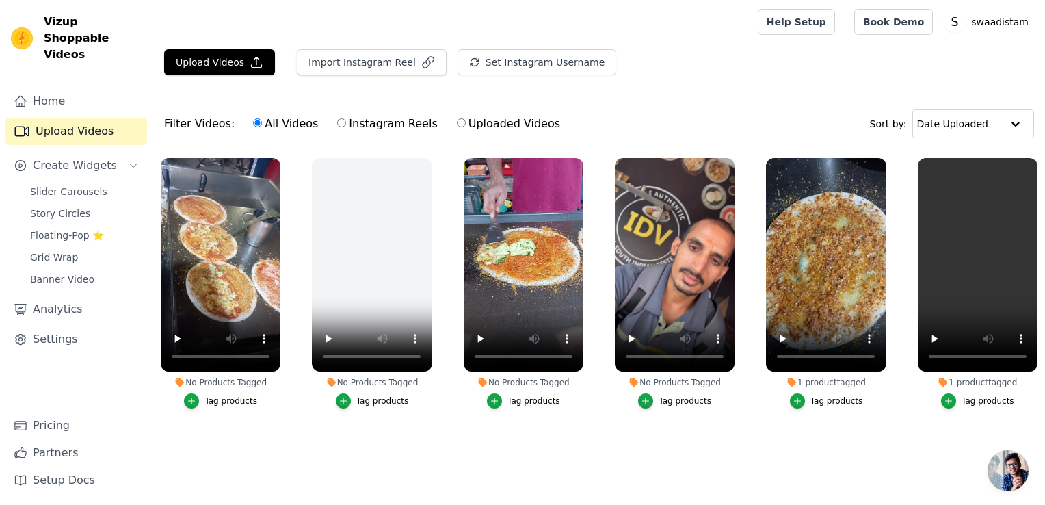
click at [337, 122] on input "Instagram Reels" at bounding box center [341, 122] width 9 height 9
radio input "true"
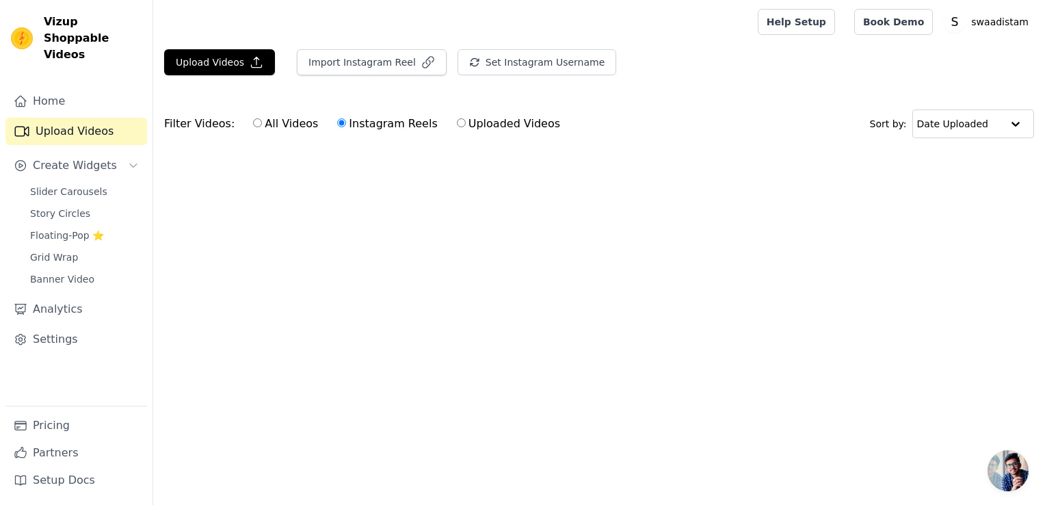
click at [253, 126] on input "All Videos" at bounding box center [257, 122] width 9 height 9
radio input "true"
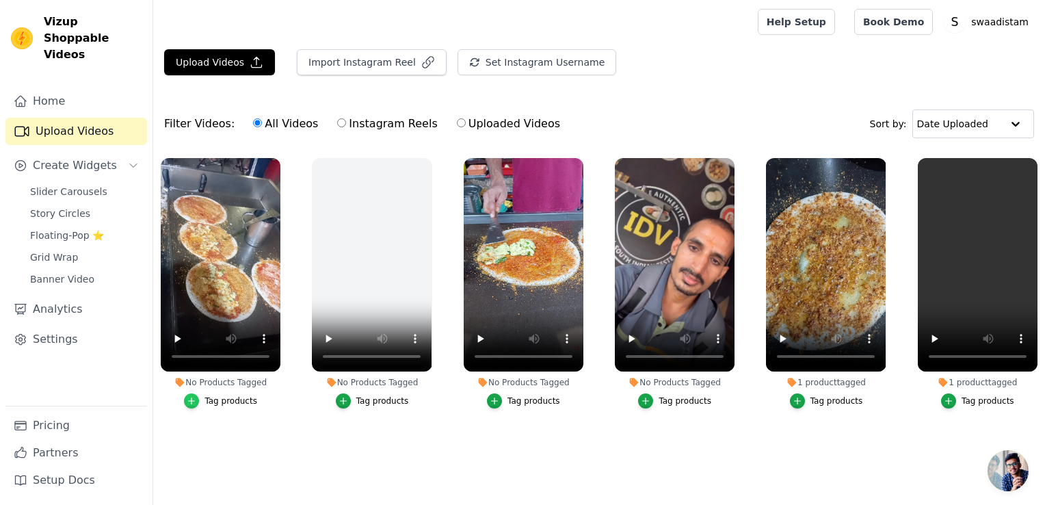
click at [192, 403] on icon "button" at bounding box center [192, 401] width 10 height 10
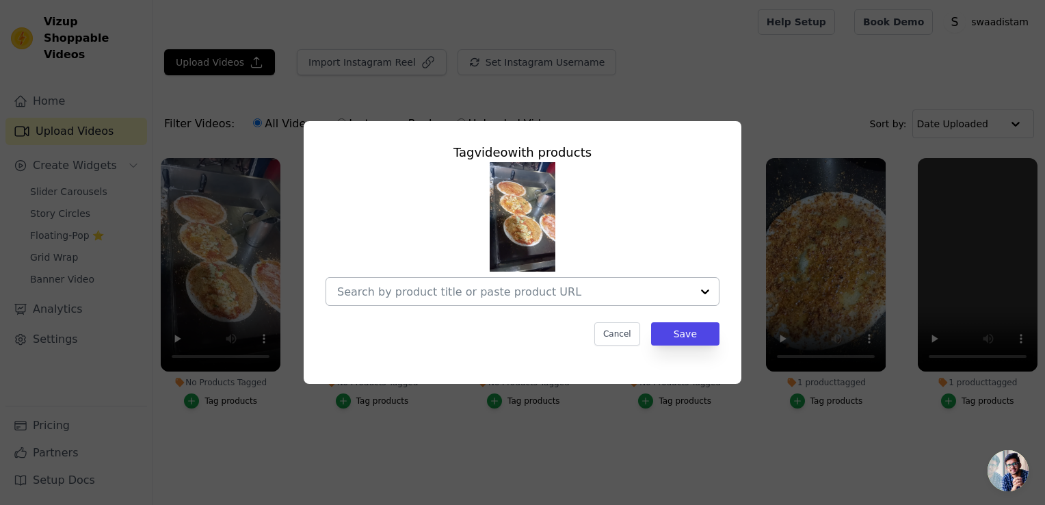
click at [698, 292] on div at bounding box center [705, 291] width 27 height 27
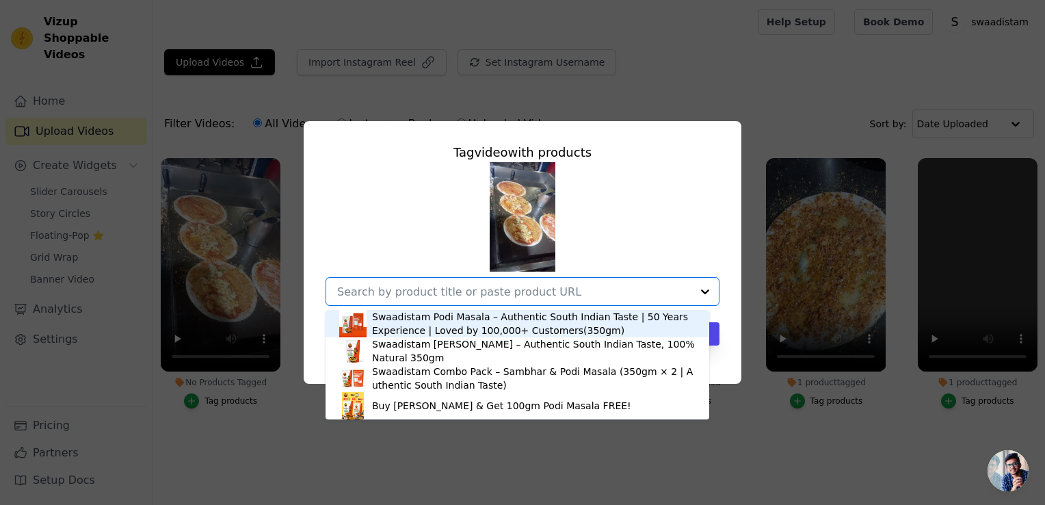
click at [681, 291] on input "No Products Tagged Tag video with products Swaadistam Podi Masala – Authentic S…" at bounding box center [514, 291] width 354 height 13
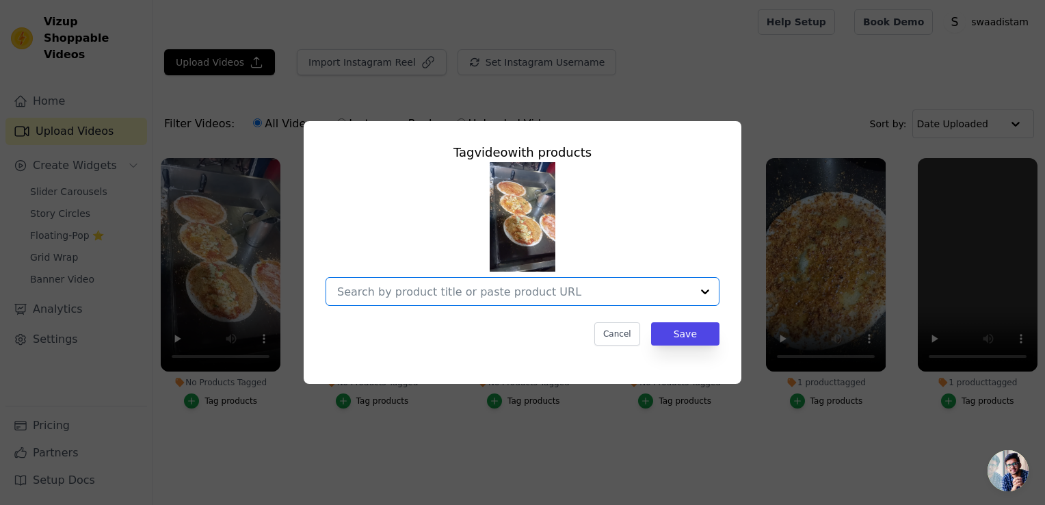
click at [205, 438] on div "Tag video with products Option undefined, selected. Select is focused, type to …" at bounding box center [522, 252] width 1045 height 505
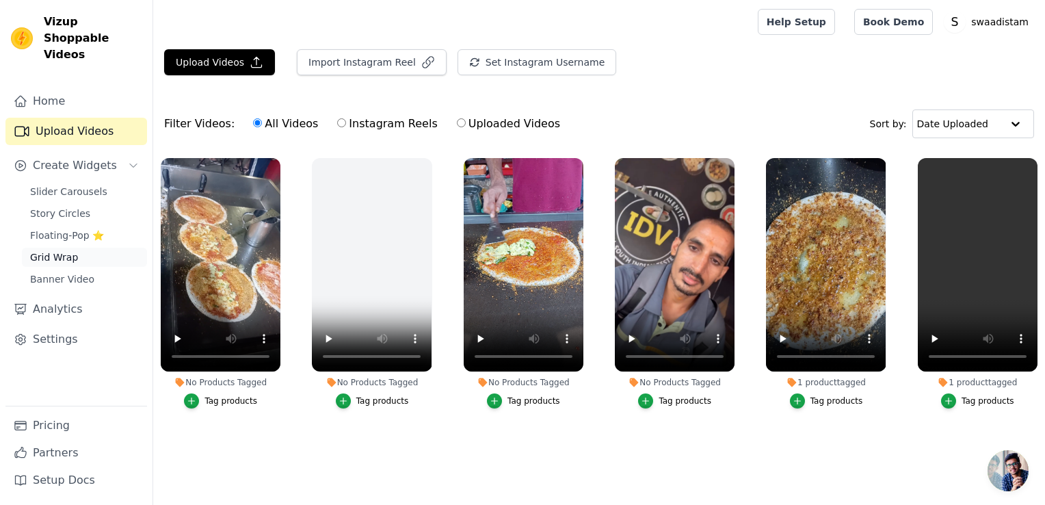
click at [61, 250] on span "Grid Wrap" at bounding box center [54, 257] width 48 height 14
